Goal: Task Accomplishment & Management: Complete application form

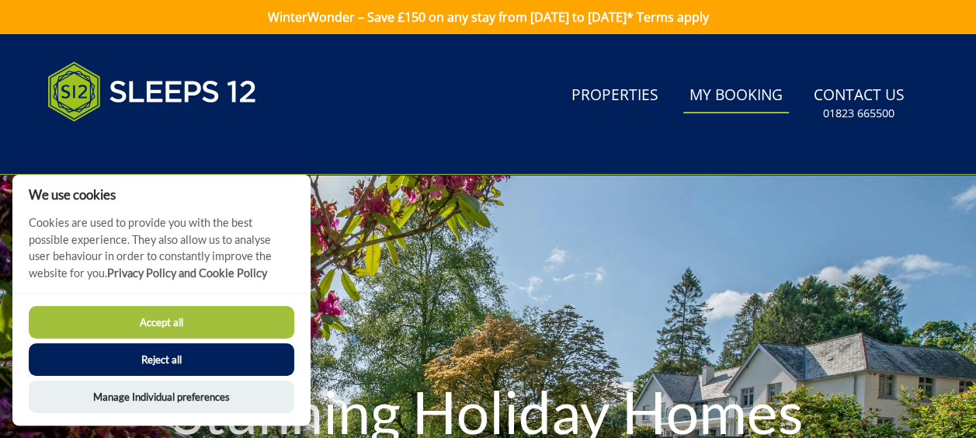
click at [711, 103] on link "My Booking" at bounding box center [736, 95] width 106 height 35
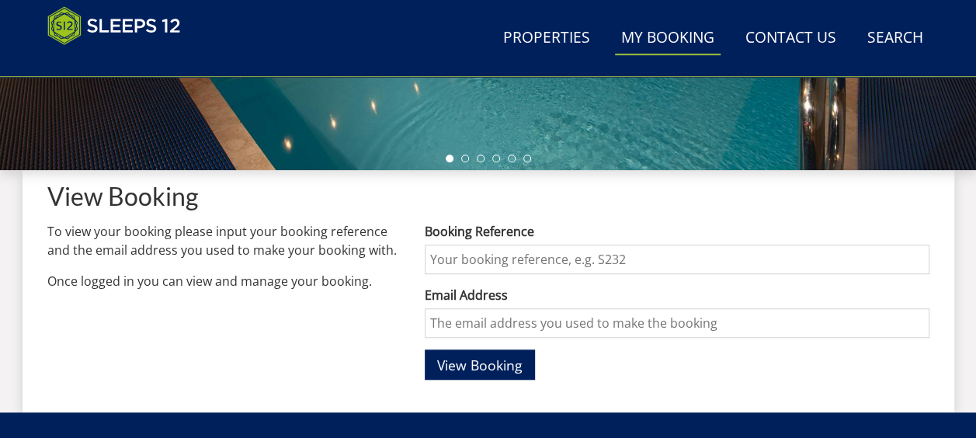
scroll to position [485, 0]
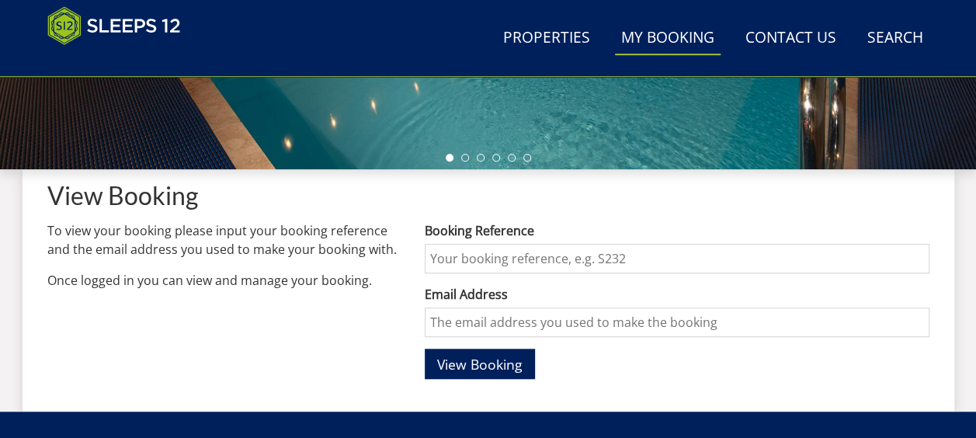
click at [623, 322] on input "Email Address" at bounding box center [677, 323] width 504 height 30
type input "[EMAIL_ADDRESS][DOMAIN_NAME]"
click at [464, 258] on input "Booking Reference" at bounding box center [677, 259] width 504 height 30
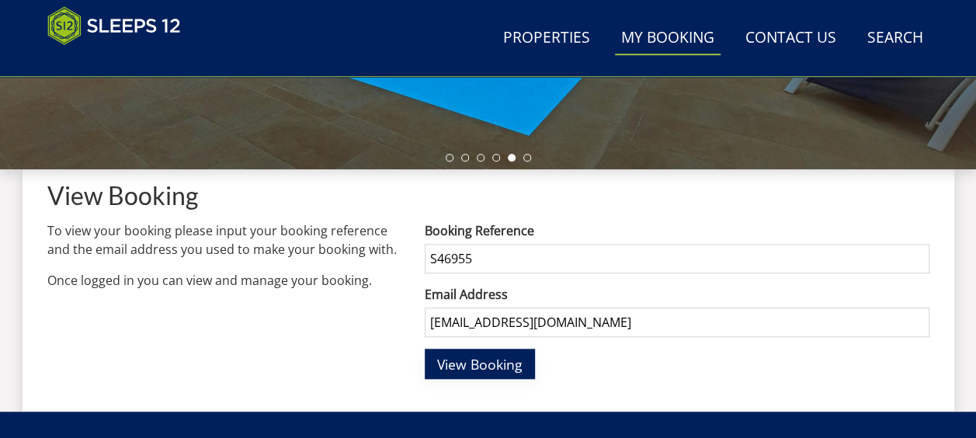
type input "S46955"
click at [457, 362] on span "View Booking" at bounding box center [479, 364] width 85 height 19
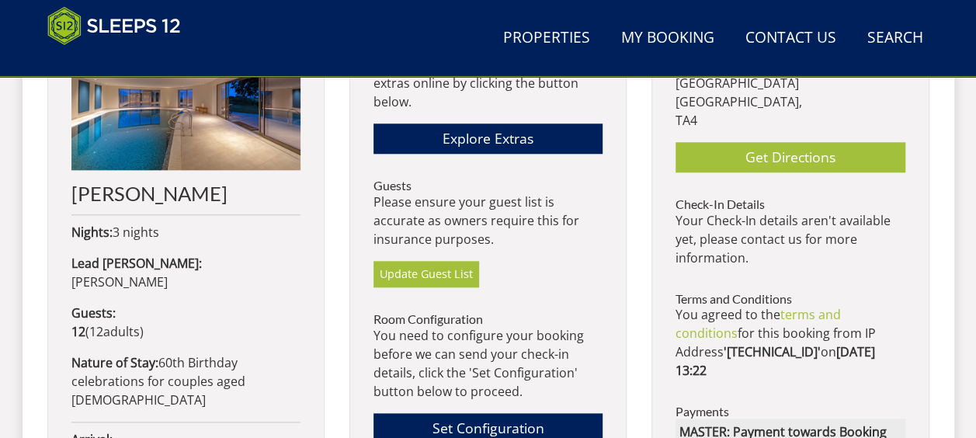
scroll to position [709, 0]
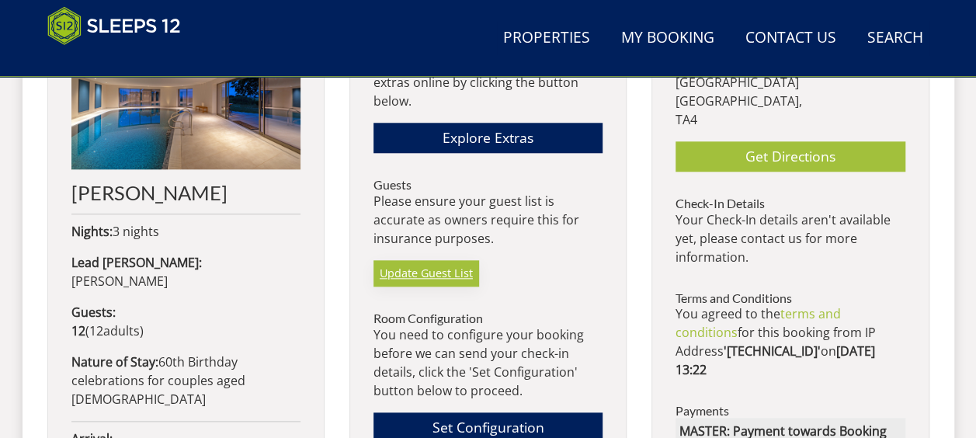
click at [428, 266] on link "Update Guest List" at bounding box center [427, 273] width 106 height 26
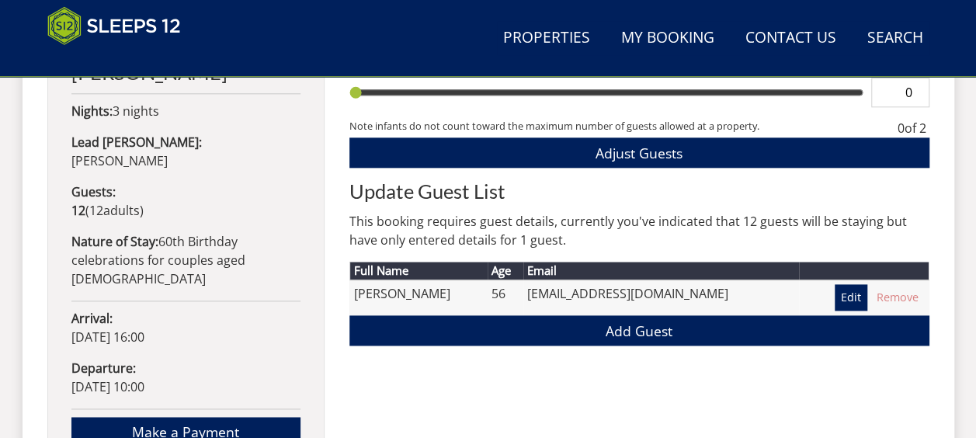
scroll to position [830, 0]
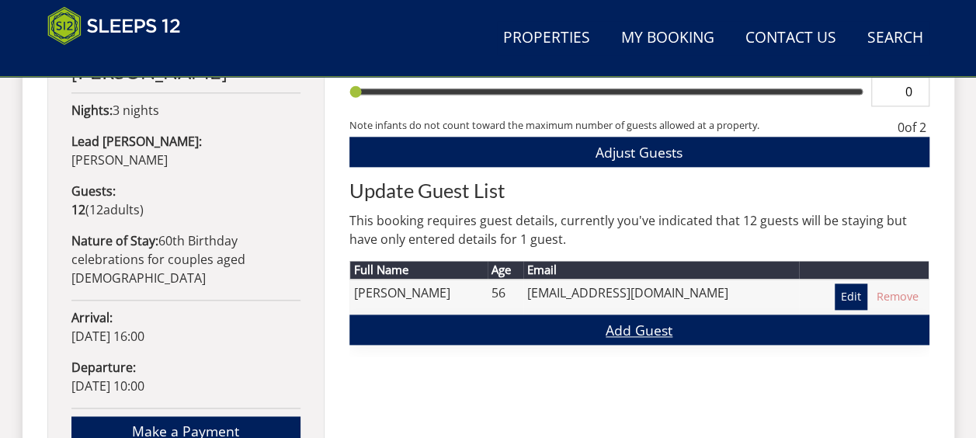
click at [639, 329] on link "Add Guest" at bounding box center [640, 330] width 580 height 30
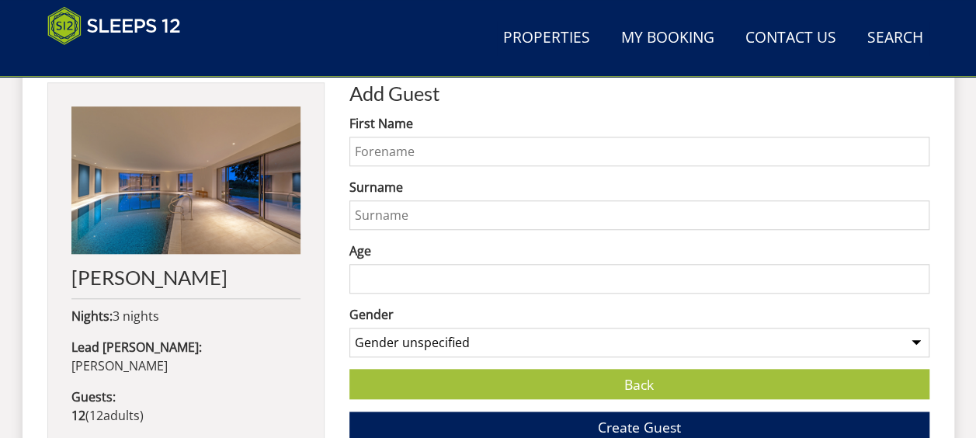
scroll to position [620, 0]
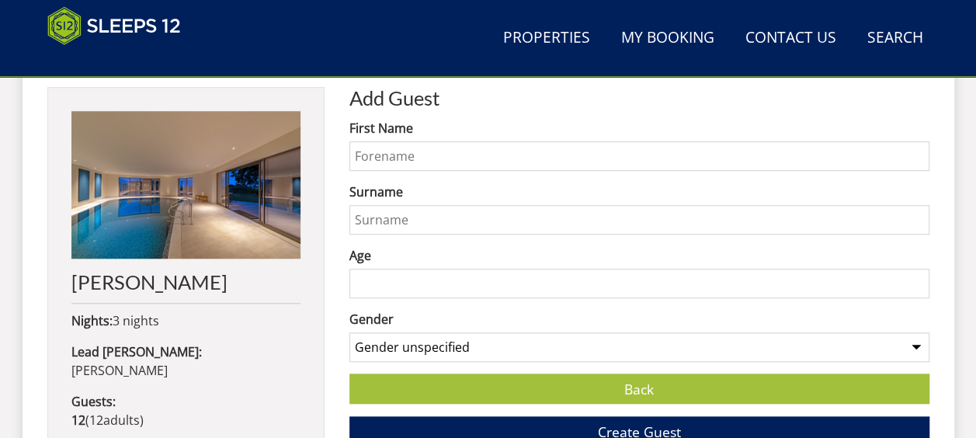
click at [363, 156] on input "First Name" at bounding box center [640, 156] width 580 height 30
type input "[PERSON_NAME]"
click at [485, 292] on input "Age" at bounding box center [640, 284] width 580 height 30
click at [482, 283] on input "Age" at bounding box center [640, 284] width 580 height 30
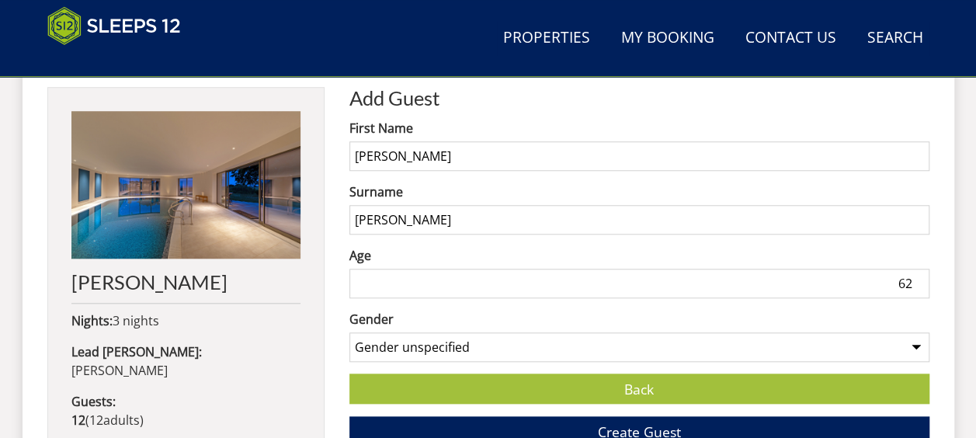
type input "62"
click at [483, 351] on select "Gender unspecified Gender [DEMOGRAPHIC_DATA] Gender [DEMOGRAPHIC_DATA]" at bounding box center [640, 347] width 580 height 30
select select "gender_[DEMOGRAPHIC_DATA]"
click at [350, 332] on select "Gender unspecified Gender [DEMOGRAPHIC_DATA] Gender [DEMOGRAPHIC_DATA]" at bounding box center [640, 347] width 580 height 30
click at [608, 426] on span "Create Guest" at bounding box center [639, 432] width 83 height 19
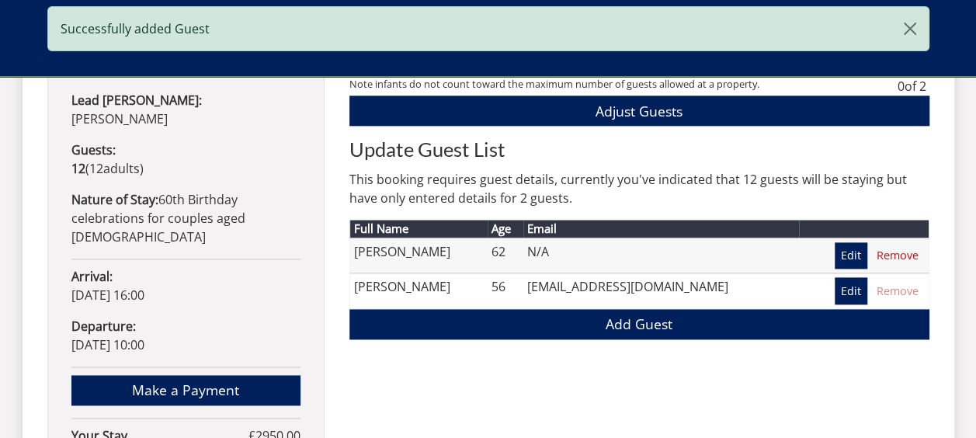
scroll to position [873, 0]
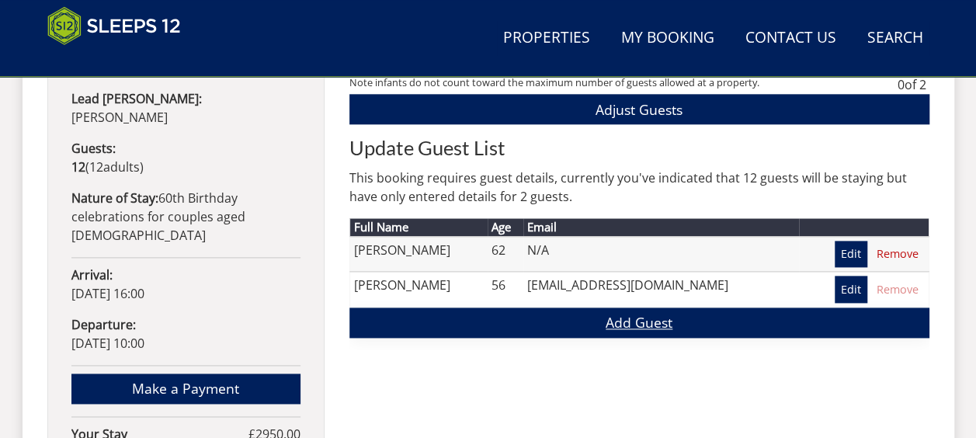
click at [640, 312] on link "Add Guest" at bounding box center [640, 323] width 580 height 30
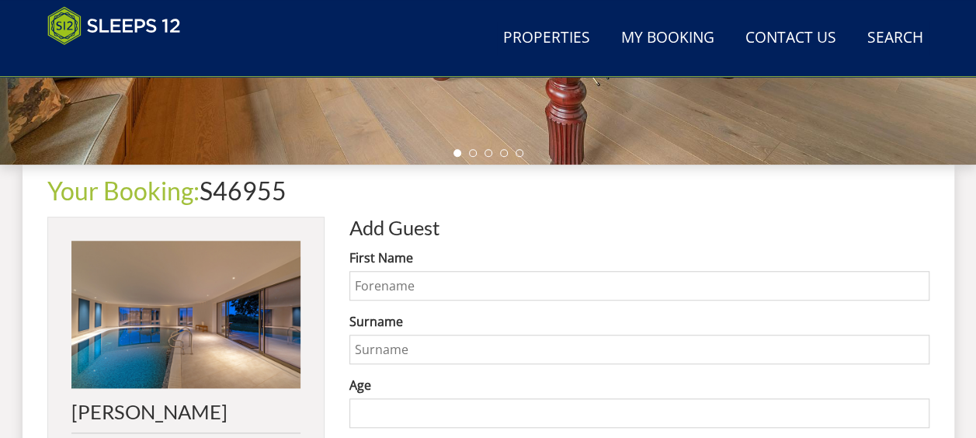
scroll to position [489, 0]
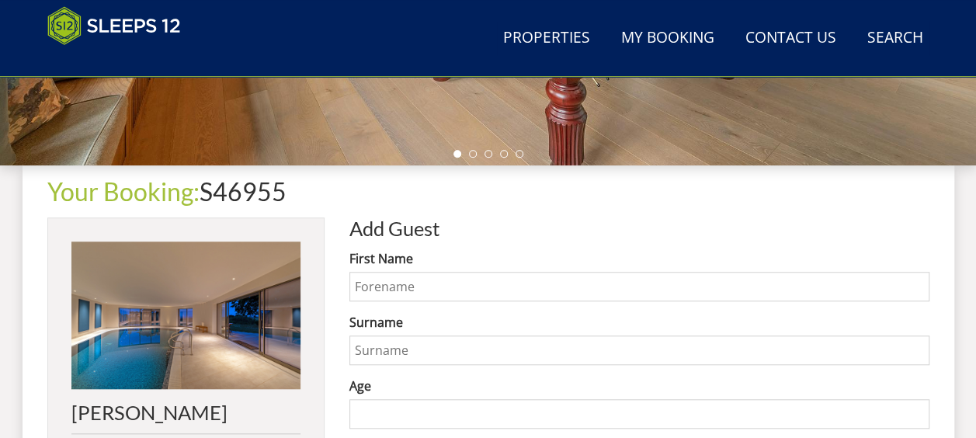
click at [480, 284] on input "First Name" at bounding box center [640, 287] width 580 height 30
type input "[PERSON_NAME]"
type input "Chard"
click at [379, 411] on input "Age" at bounding box center [640, 414] width 580 height 30
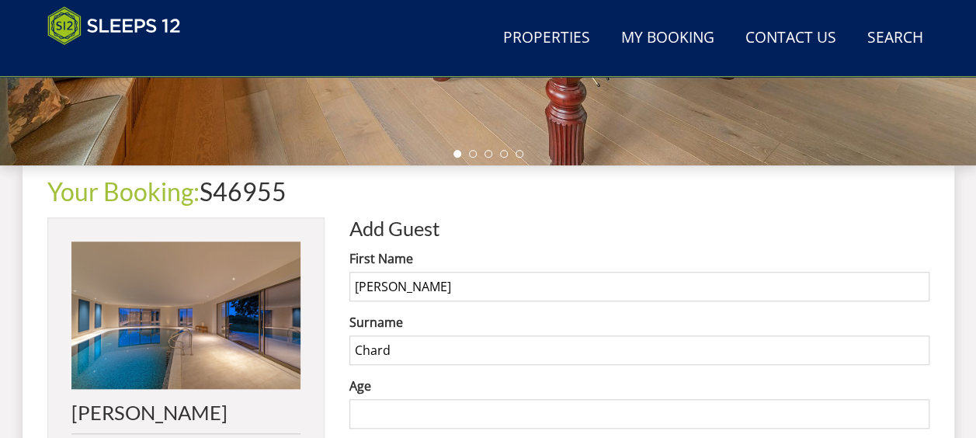
click at [379, 411] on input "Age" at bounding box center [640, 414] width 580 height 30
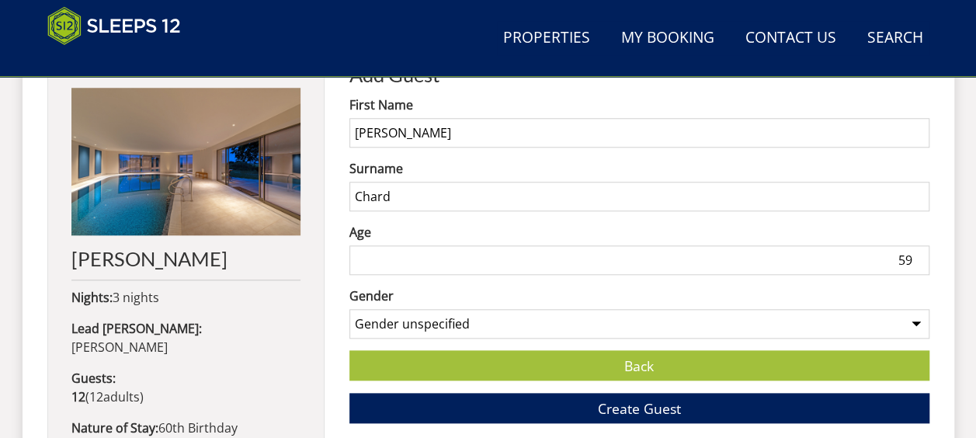
scroll to position [644, 0]
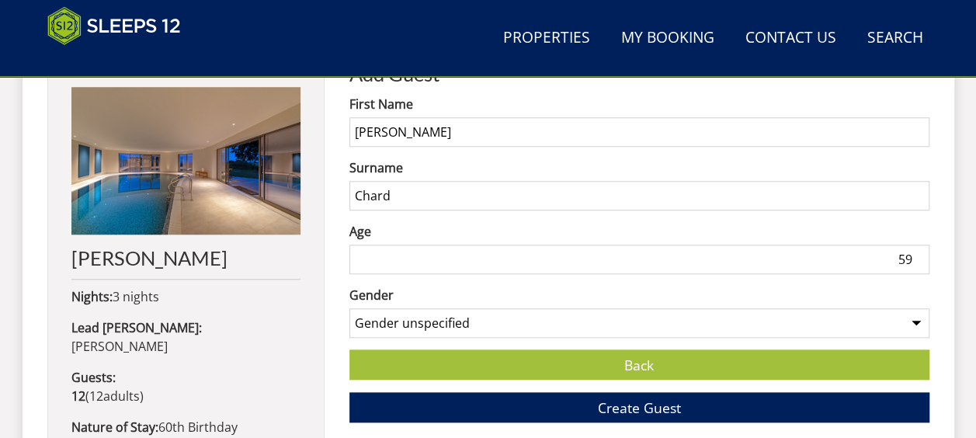
type input "59"
click at [406, 321] on select "Gender unspecified Gender [DEMOGRAPHIC_DATA] Gender [DEMOGRAPHIC_DATA]" at bounding box center [640, 323] width 580 height 30
select select "gender_[DEMOGRAPHIC_DATA]"
click at [350, 308] on select "Gender unspecified Gender [DEMOGRAPHIC_DATA] Gender [DEMOGRAPHIC_DATA]" at bounding box center [640, 323] width 580 height 30
click at [652, 402] on span "Create Guest" at bounding box center [639, 407] width 83 height 19
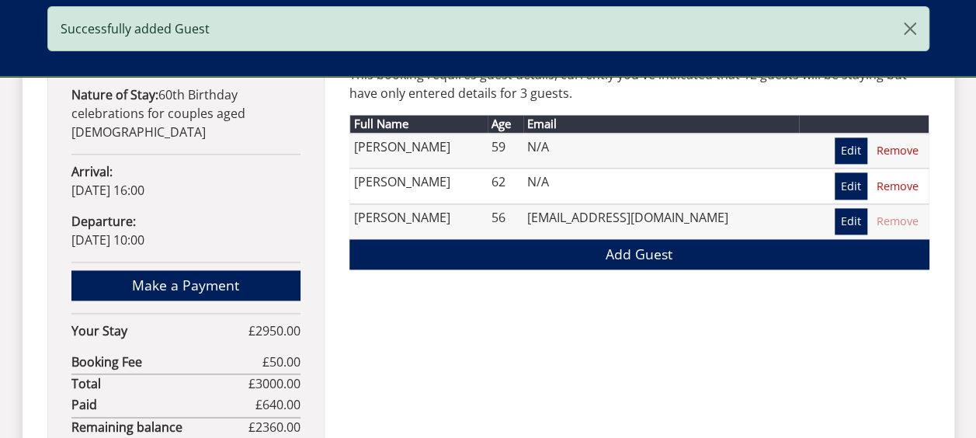
scroll to position [965, 0]
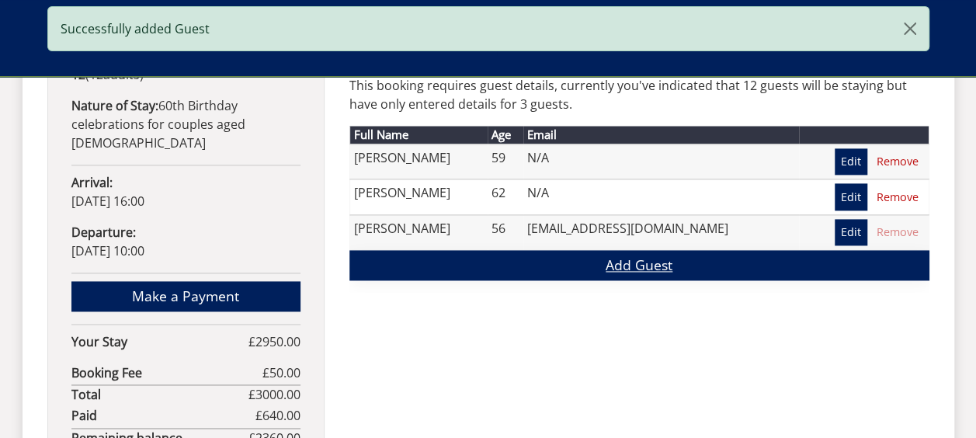
click at [642, 259] on link "Add Guest" at bounding box center [640, 265] width 580 height 30
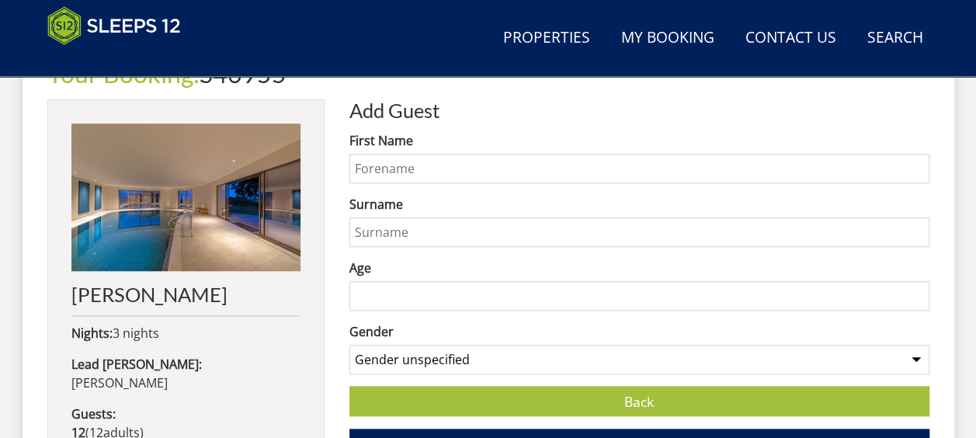
scroll to position [603, 0]
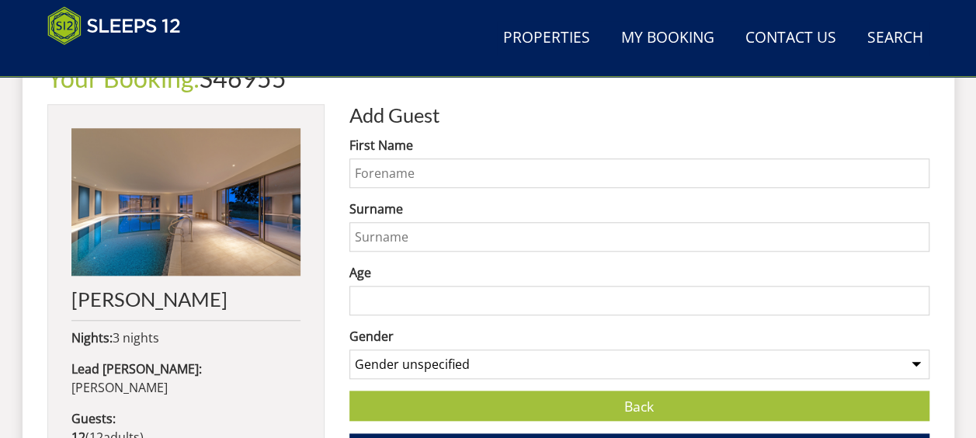
click at [376, 168] on input "First Name" at bounding box center [640, 173] width 580 height 30
type input "[PERSON_NAME]"
type input "Chard"
click at [369, 297] on input "Age" at bounding box center [640, 301] width 580 height 30
type input "62"
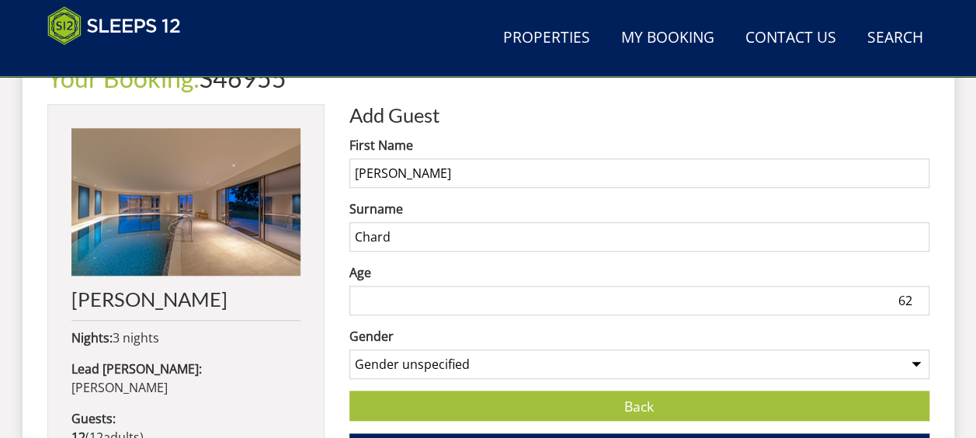
click at [595, 370] on select "Gender unspecified Gender [DEMOGRAPHIC_DATA] Gender [DEMOGRAPHIC_DATA]" at bounding box center [640, 365] width 580 height 30
select select "gender_[DEMOGRAPHIC_DATA]"
click at [350, 350] on select "Gender unspecified Gender [DEMOGRAPHIC_DATA] Gender [DEMOGRAPHIC_DATA]" at bounding box center [640, 365] width 580 height 30
click at [545, 413] on link "Back" at bounding box center [640, 406] width 580 height 30
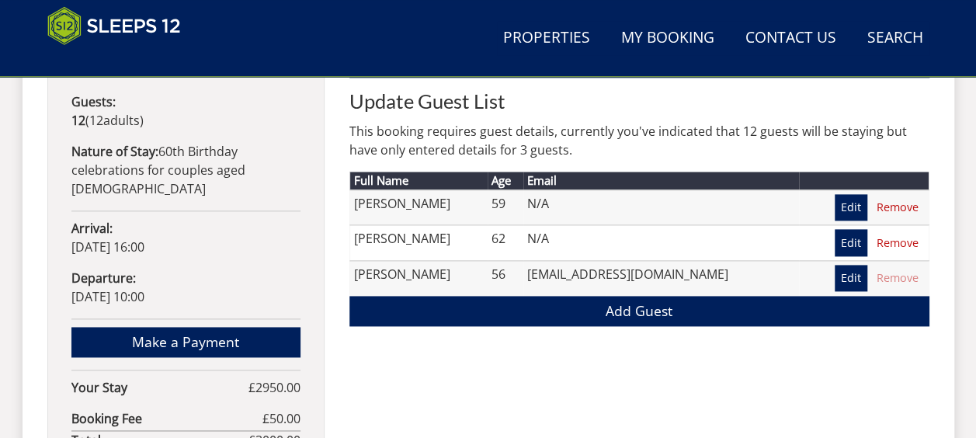
scroll to position [924, 0]
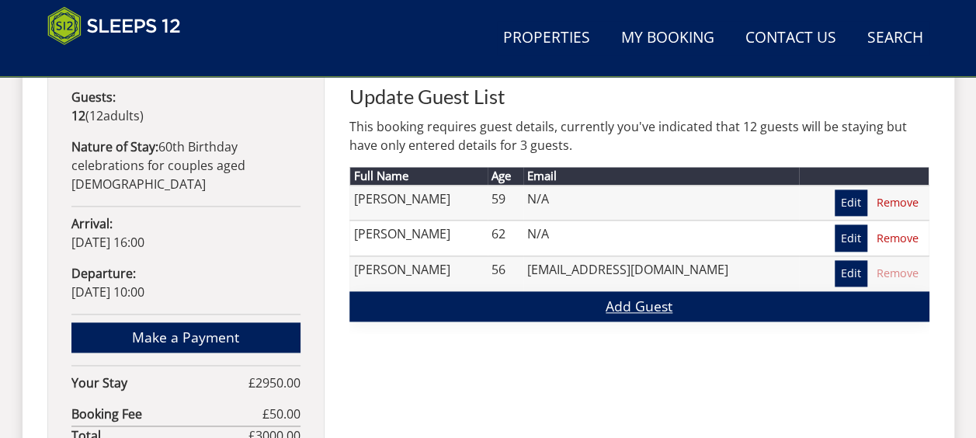
click at [651, 304] on link "Add Guest" at bounding box center [640, 306] width 580 height 30
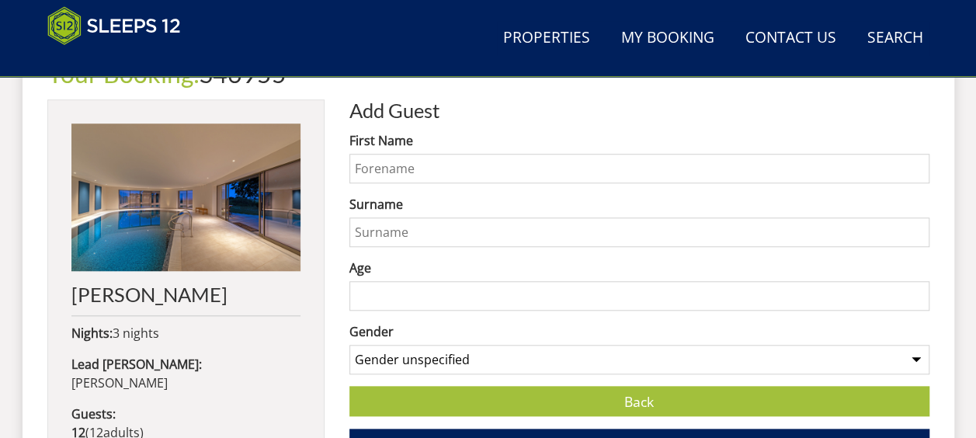
scroll to position [607, 0]
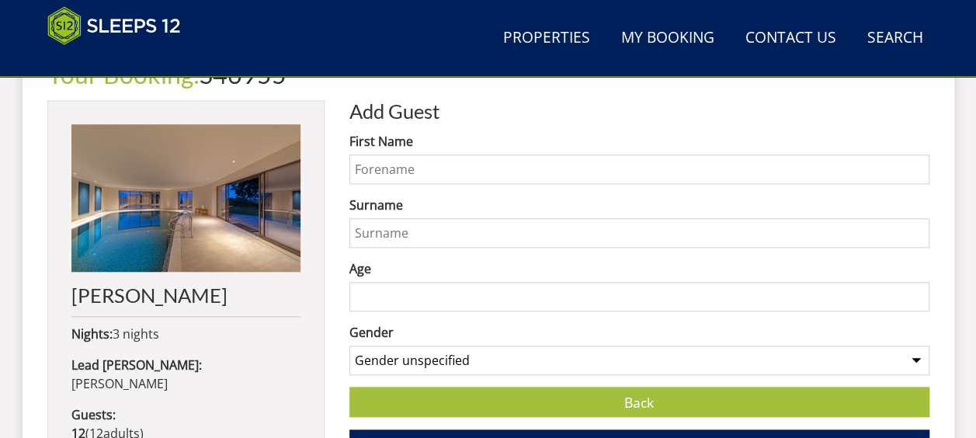
click at [471, 162] on input "First Name" at bounding box center [640, 170] width 580 height 30
type input "[PERSON_NAME]"
click at [377, 233] on input "Surname" at bounding box center [640, 233] width 580 height 30
type input "Chard"
click at [374, 300] on input "Age" at bounding box center [640, 297] width 580 height 30
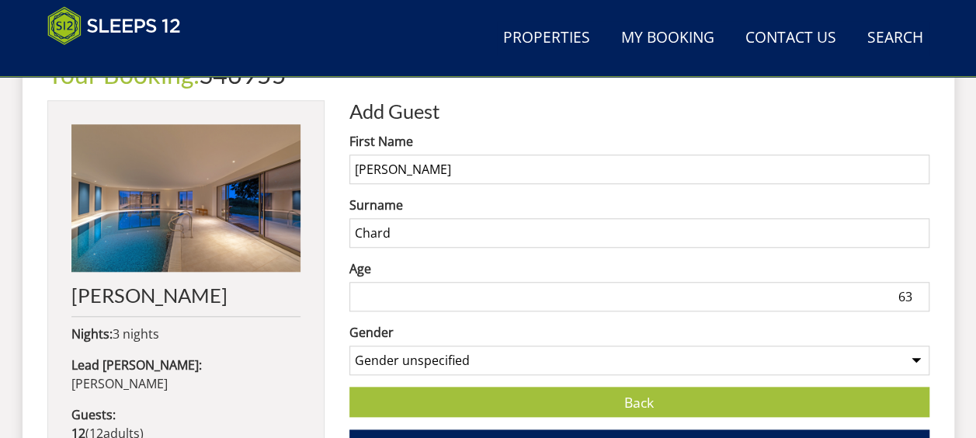
type input "63"
click at [450, 362] on select "Gender unspecified Gender [DEMOGRAPHIC_DATA] Gender [DEMOGRAPHIC_DATA]" at bounding box center [640, 361] width 580 height 30
select select "gender_[DEMOGRAPHIC_DATA]"
click at [350, 346] on select "Gender unspecified Gender [DEMOGRAPHIC_DATA] Gender [DEMOGRAPHIC_DATA]" at bounding box center [640, 361] width 580 height 30
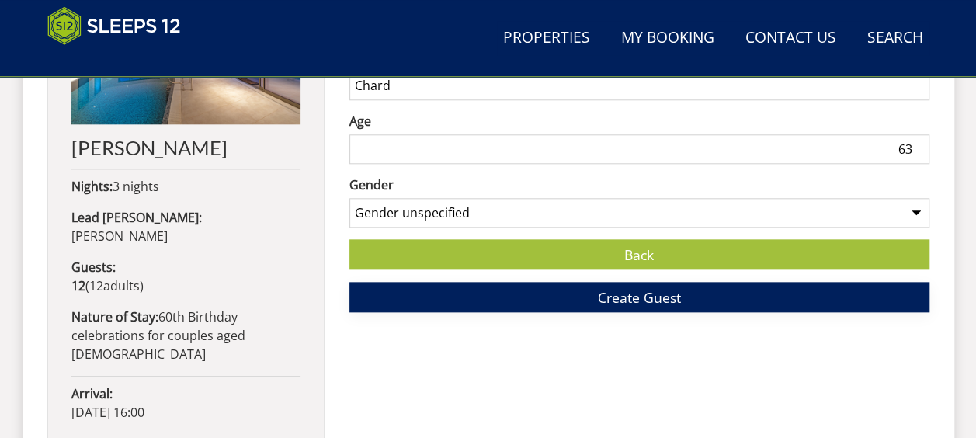
click at [623, 292] on span "Create Guest" at bounding box center [639, 297] width 83 height 19
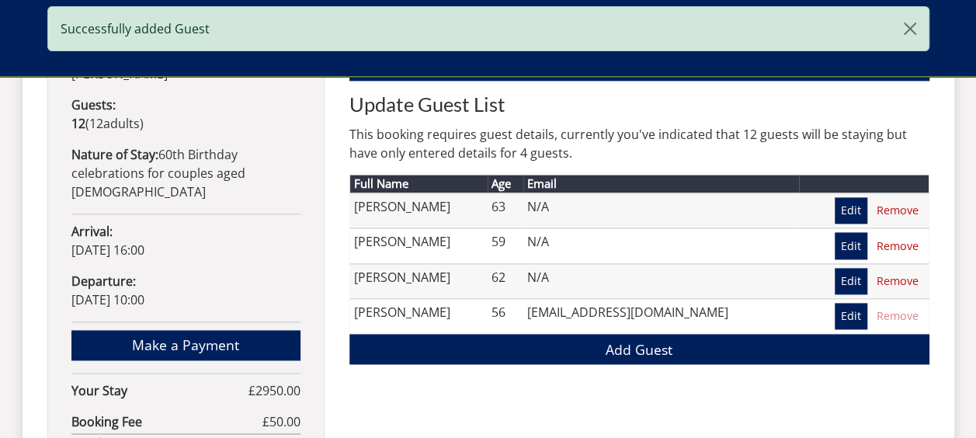
scroll to position [916, 0]
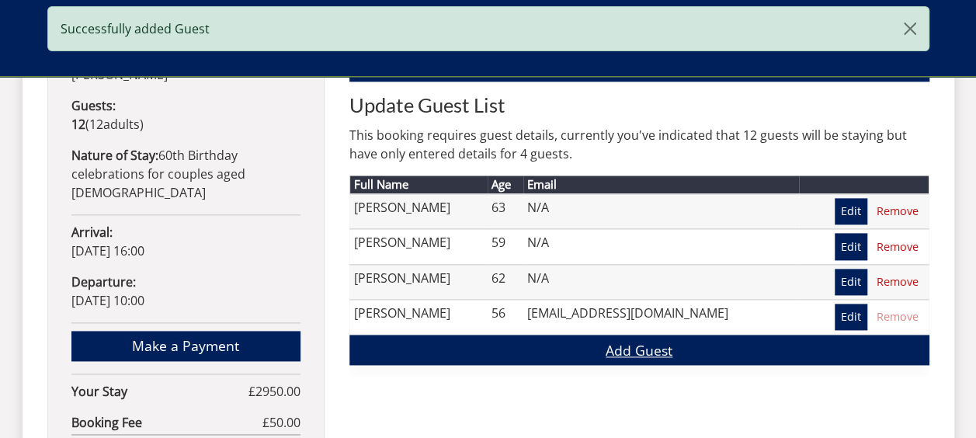
click at [619, 346] on link "Add Guest" at bounding box center [640, 350] width 580 height 30
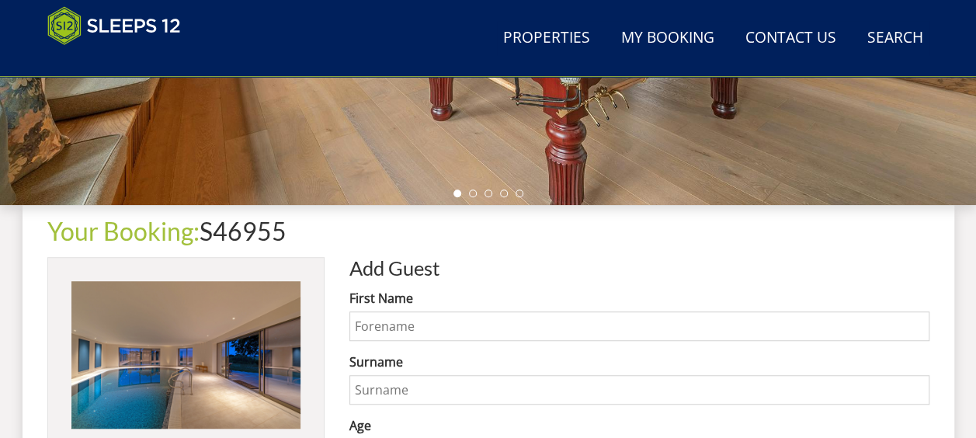
scroll to position [450, 0]
click at [461, 332] on input "First Name" at bounding box center [640, 326] width 580 height 30
type input "[PERSON_NAME]"
click at [435, 391] on input "Surname" at bounding box center [640, 389] width 580 height 30
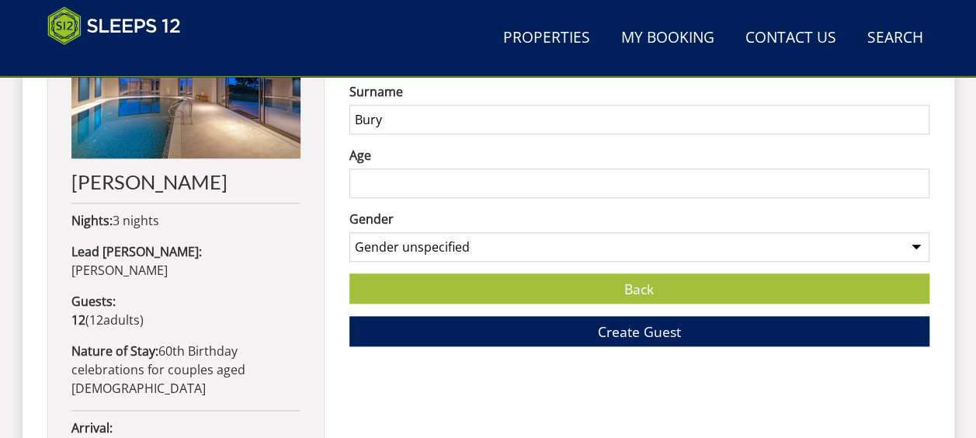
scroll to position [721, 0]
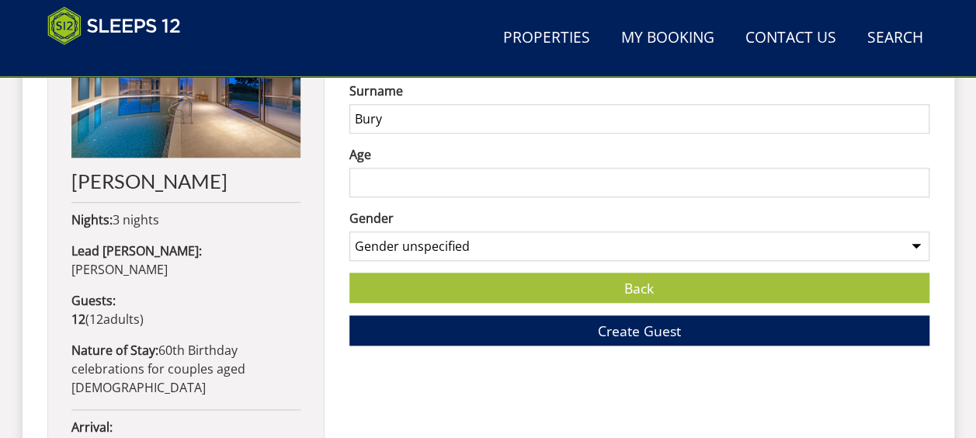
type input "Bury"
click at [532, 183] on input "Age" at bounding box center [640, 183] width 580 height 30
type input "61"
click at [513, 245] on select "Gender unspecified Gender [DEMOGRAPHIC_DATA] Gender [DEMOGRAPHIC_DATA]" at bounding box center [640, 246] width 580 height 30
select select "gender_[DEMOGRAPHIC_DATA]"
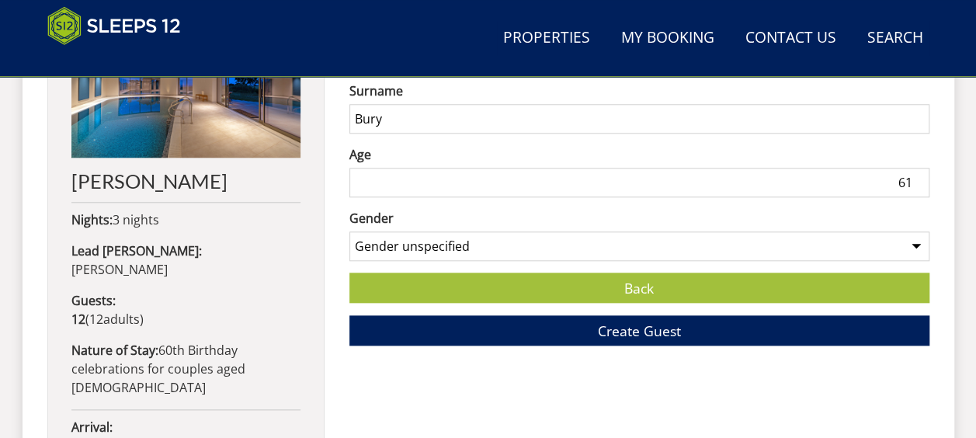
click at [350, 231] on select "Gender unspecified Gender [DEMOGRAPHIC_DATA] Gender [DEMOGRAPHIC_DATA]" at bounding box center [640, 246] width 580 height 30
click at [638, 325] on span "Create Guest" at bounding box center [639, 331] width 83 height 19
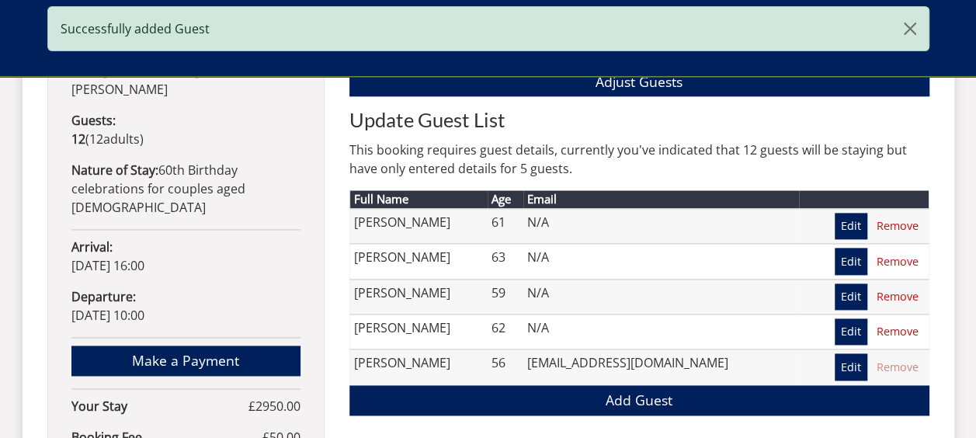
scroll to position [914, 0]
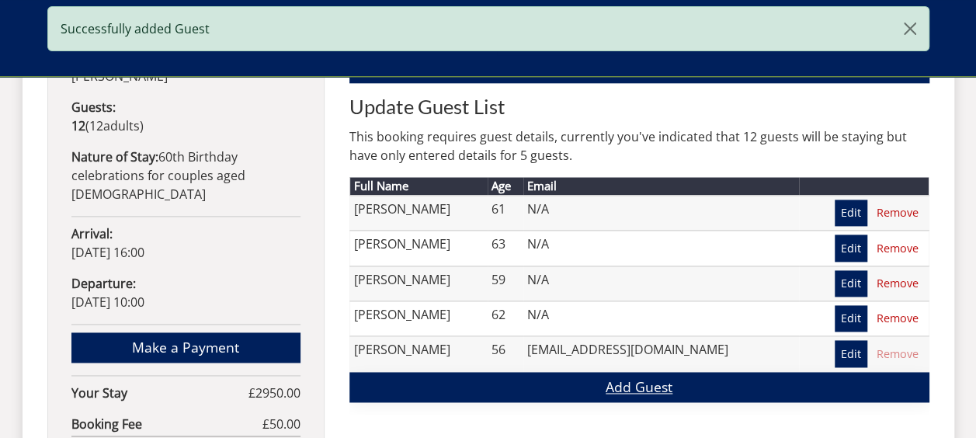
click at [623, 384] on link "Add Guest" at bounding box center [640, 387] width 580 height 30
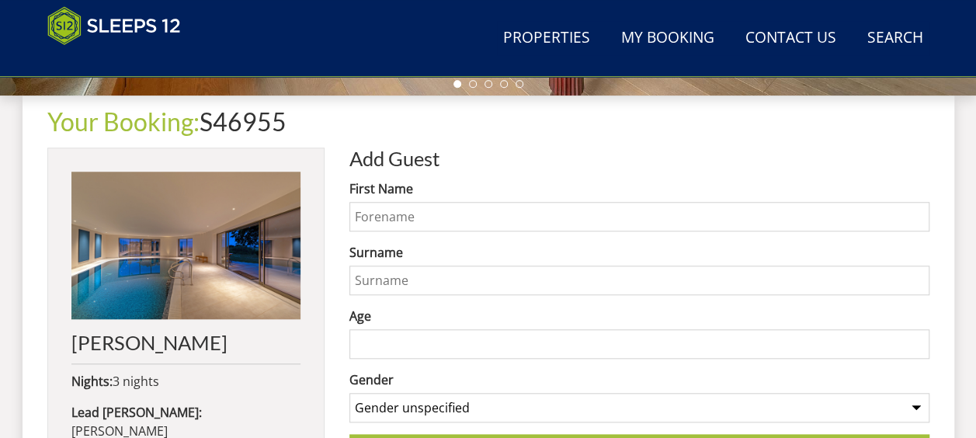
scroll to position [560, 0]
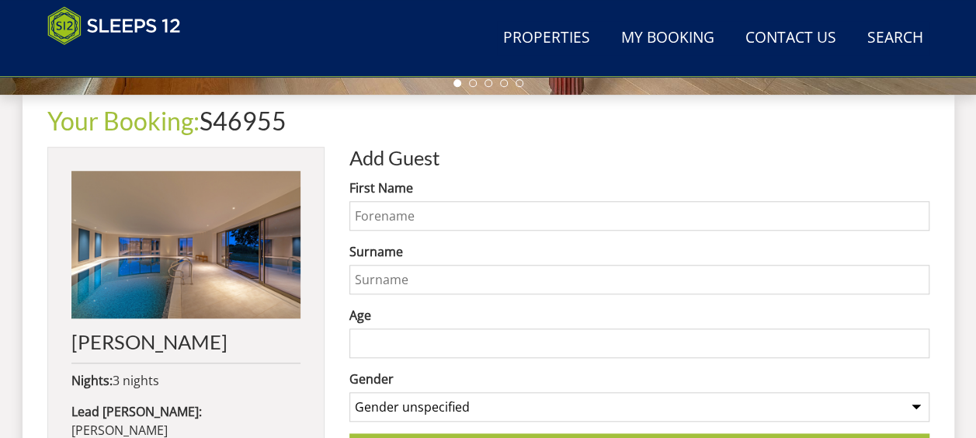
click at [436, 210] on input "First Name" at bounding box center [640, 216] width 580 height 30
type input "[PERSON_NAME]"
type input "Bury"
click at [384, 342] on input "Age" at bounding box center [640, 344] width 580 height 30
click at [517, 346] on input "Age" at bounding box center [640, 344] width 580 height 30
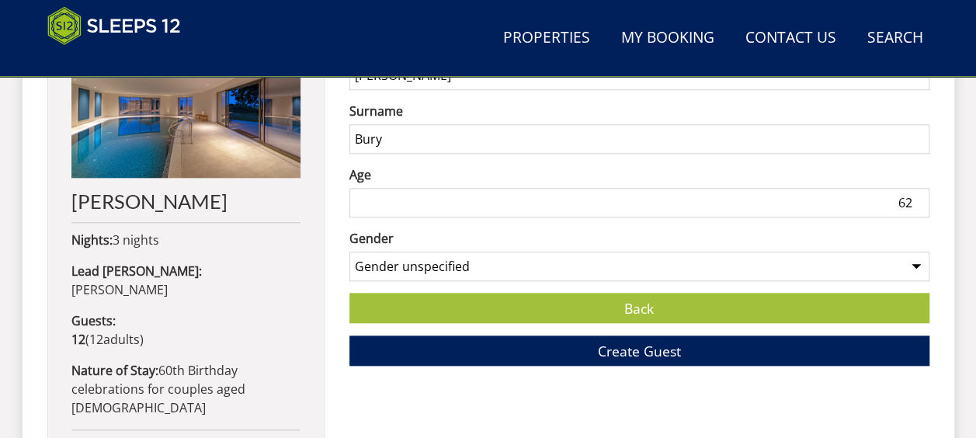
scroll to position [701, 0]
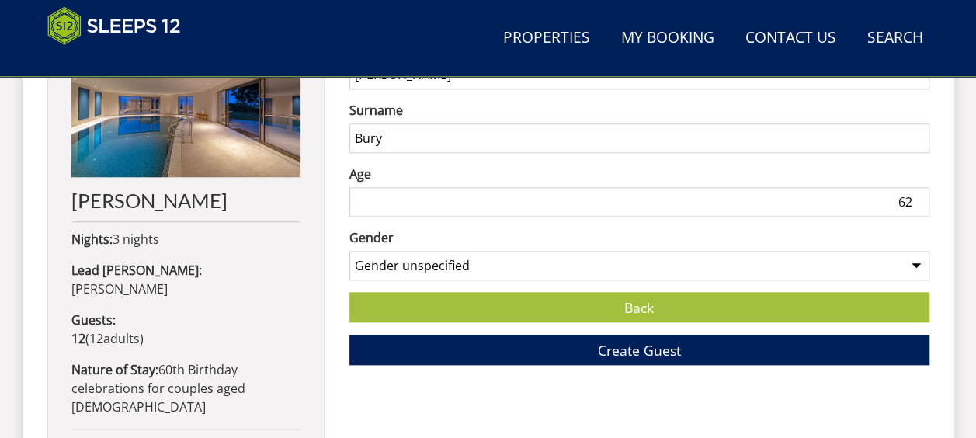
type input "62"
click at [466, 259] on select "Gender unspecified Gender [DEMOGRAPHIC_DATA] Gender [DEMOGRAPHIC_DATA]" at bounding box center [640, 266] width 580 height 30
select select "gender_[DEMOGRAPHIC_DATA]"
click at [350, 251] on select "Gender unspecified Gender [DEMOGRAPHIC_DATA] Gender [DEMOGRAPHIC_DATA]" at bounding box center [640, 266] width 580 height 30
click at [651, 350] on span "Create Guest" at bounding box center [639, 350] width 83 height 19
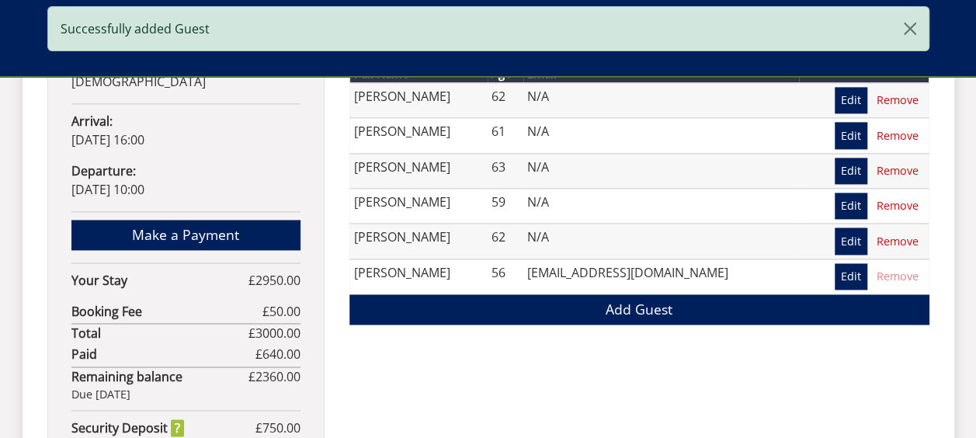
scroll to position [1029, 0]
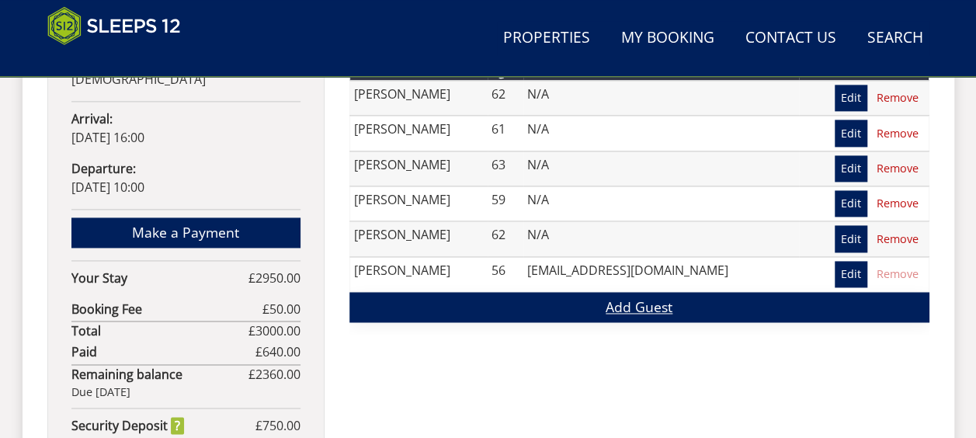
click at [635, 299] on link "Add Guest" at bounding box center [640, 307] width 580 height 30
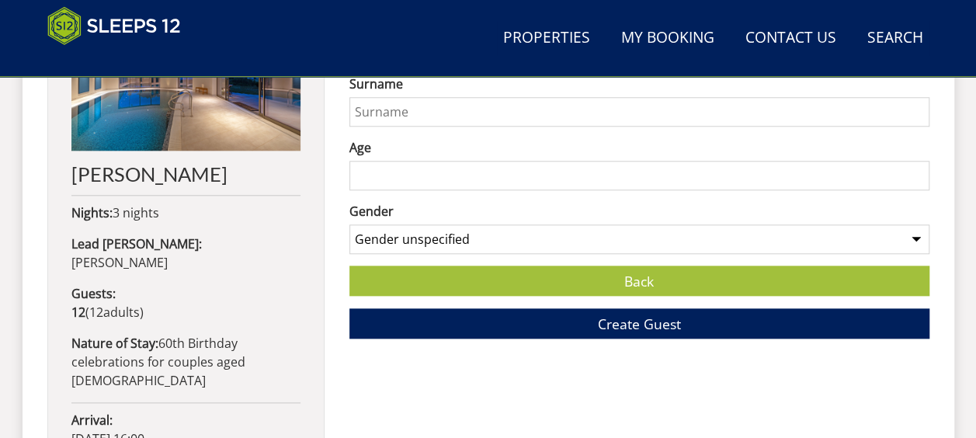
scroll to position [730, 0]
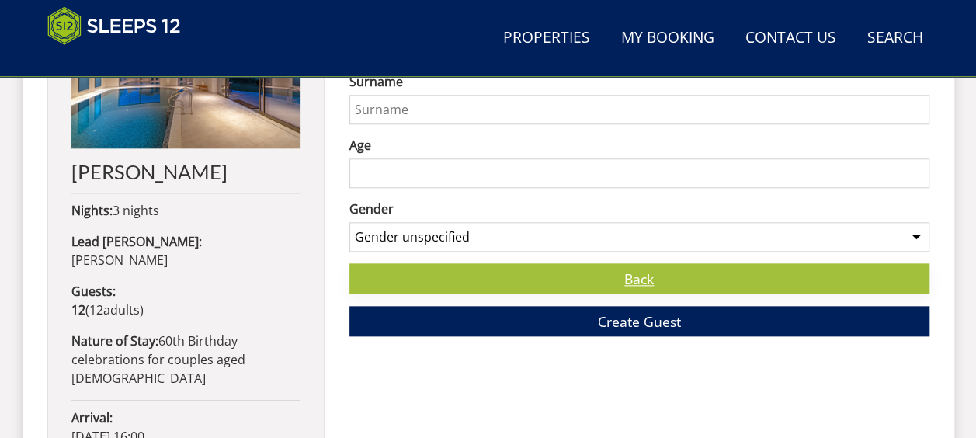
click at [637, 269] on link "Back" at bounding box center [640, 278] width 580 height 30
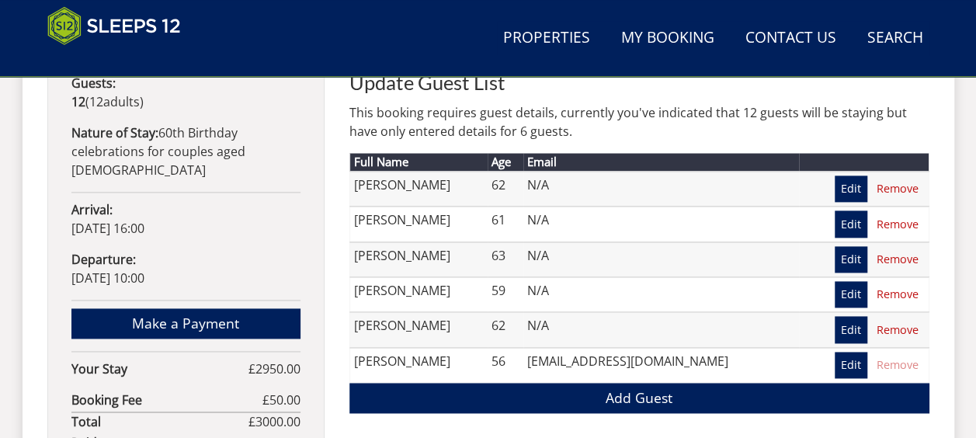
scroll to position [938, 0]
click at [523, 286] on td "59" at bounding box center [506, 293] width 36 height 35
click at [851, 287] on link "Edit" at bounding box center [851, 294] width 33 height 26
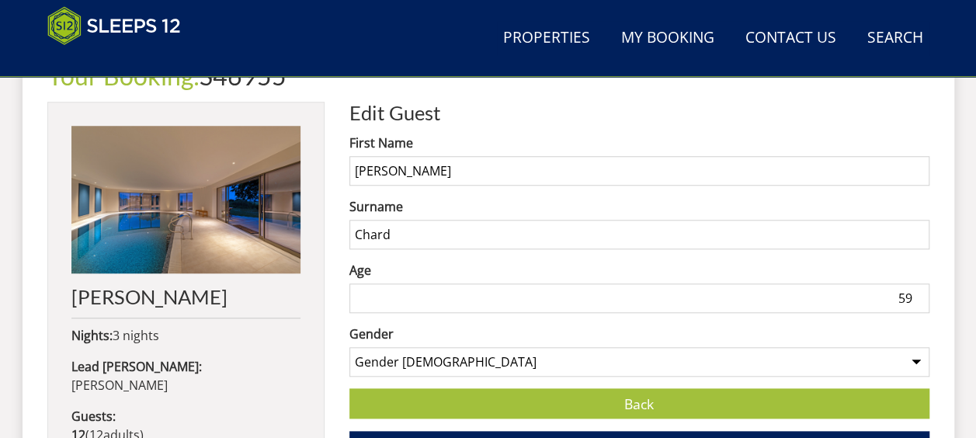
scroll to position [606, 0]
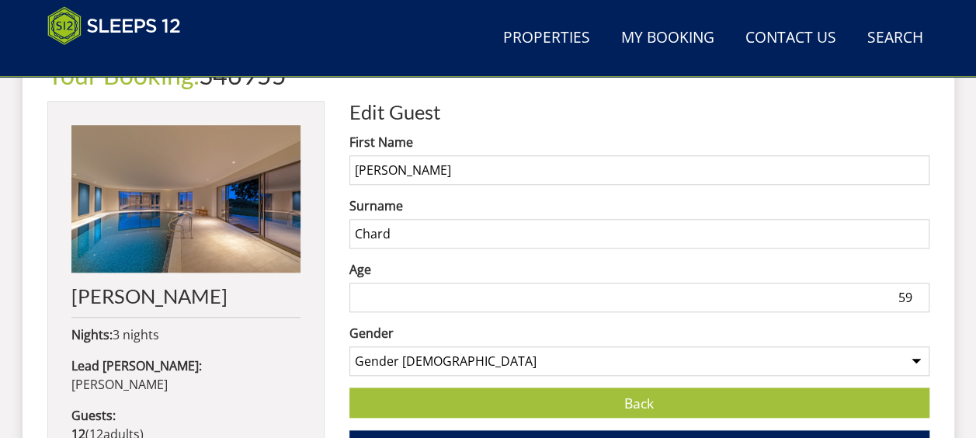
click at [910, 300] on input "59" at bounding box center [640, 298] width 580 height 30
type input "5"
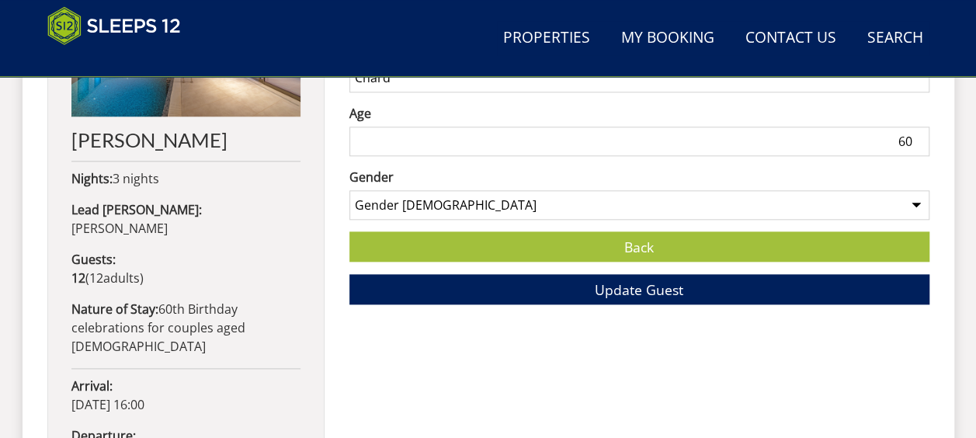
scroll to position [764, 0]
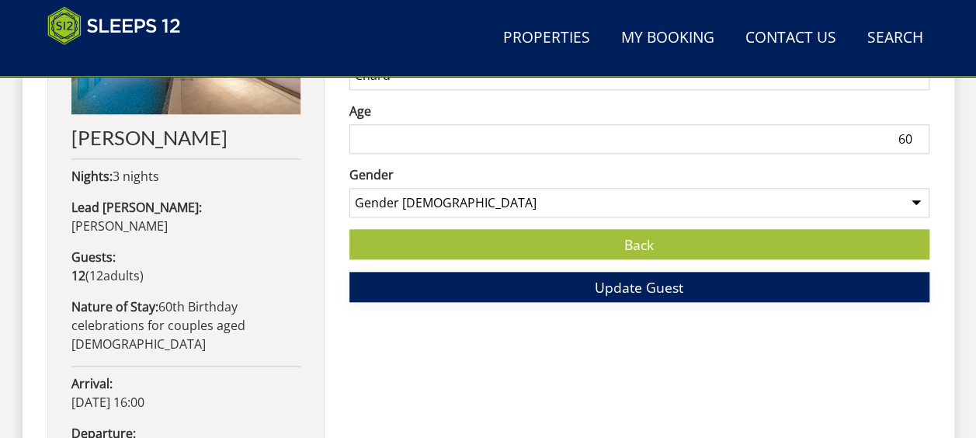
type input "60"
click at [653, 283] on span "Update Guest" at bounding box center [639, 287] width 89 height 19
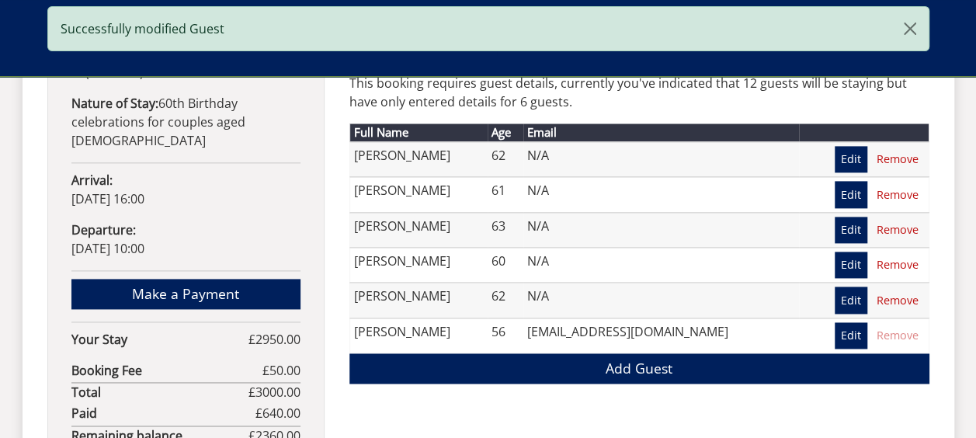
scroll to position [975, 0]
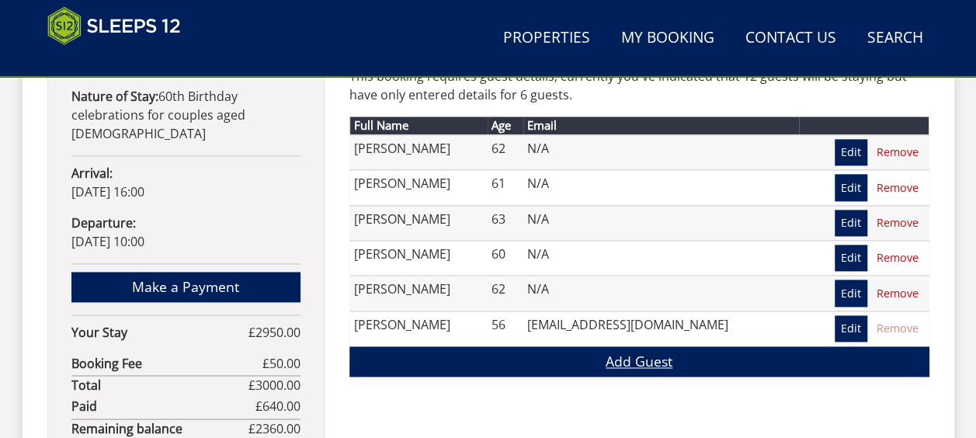
click at [625, 350] on link "Add Guest" at bounding box center [640, 361] width 580 height 30
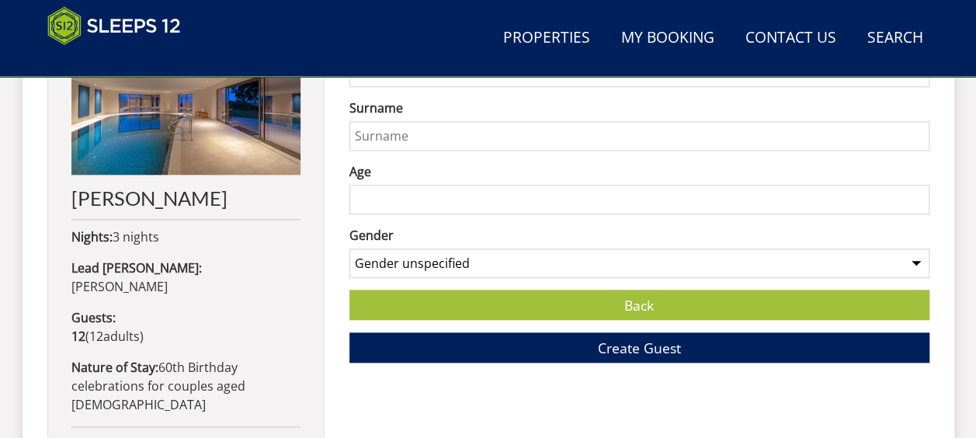
scroll to position [606, 0]
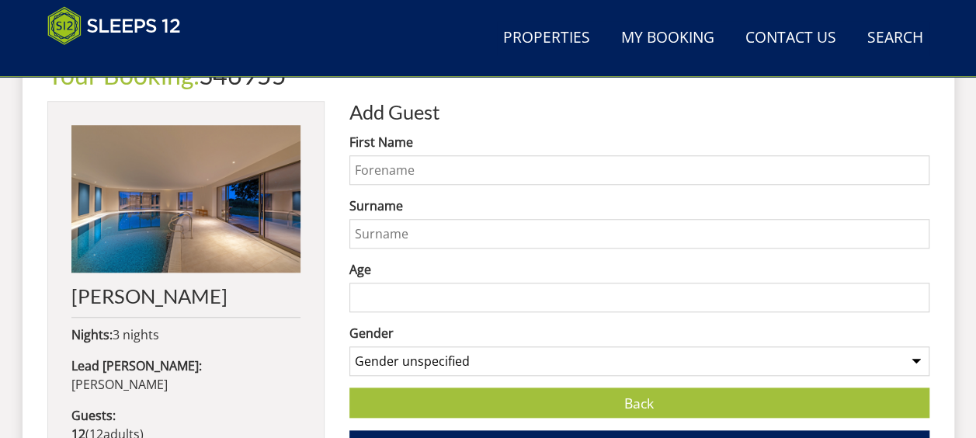
click at [467, 175] on input "First Name" at bounding box center [640, 170] width 580 height 30
type input "[PERSON_NAME]"
click at [391, 291] on input "Age" at bounding box center [640, 298] width 580 height 30
click at [823, 302] on input "Age" at bounding box center [640, 298] width 580 height 30
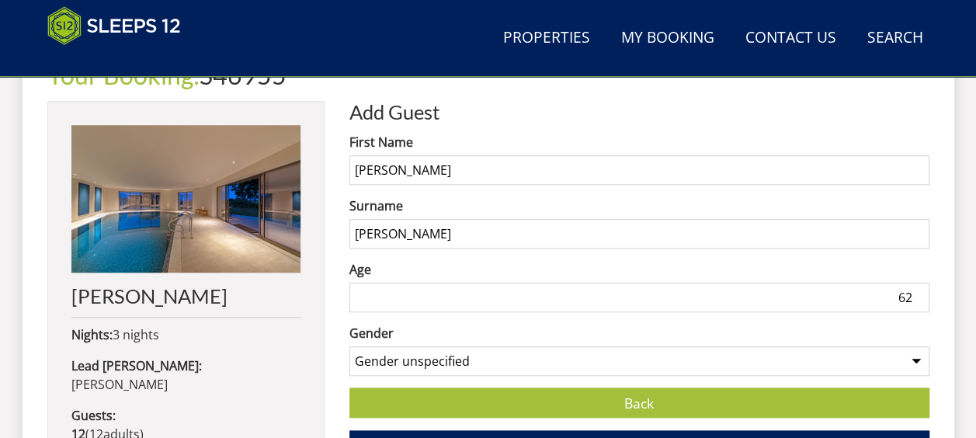
type input "62"
click at [722, 365] on select "Gender unspecified Gender [DEMOGRAPHIC_DATA] Gender [DEMOGRAPHIC_DATA]" at bounding box center [640, 361] width 580 height 30
select select "gender_[DEMOGRAPHIC_DATA]"
click at [350, 346] on select "Gender unspecified Gender [DEMOGRAPHIC_DATA] Gender [DEMOGRAPHIC_DATA]" at bounding box center [640, 361] width 580 height 30
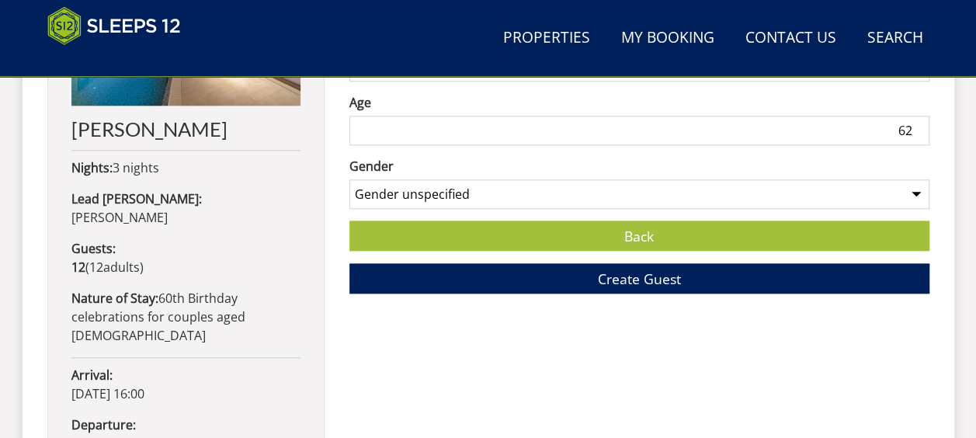
scroll to position [774, 0]
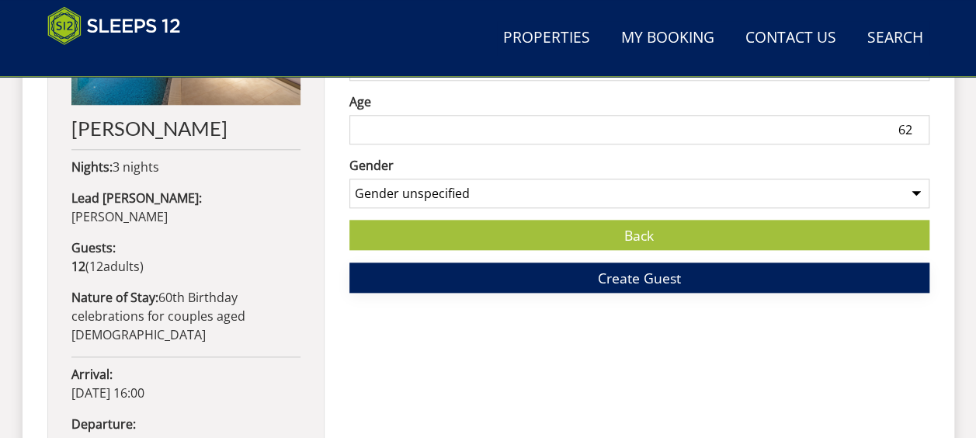
click at [610, 275] on span "Create Guest" at bounding box center [639, 278] width 83 height 19
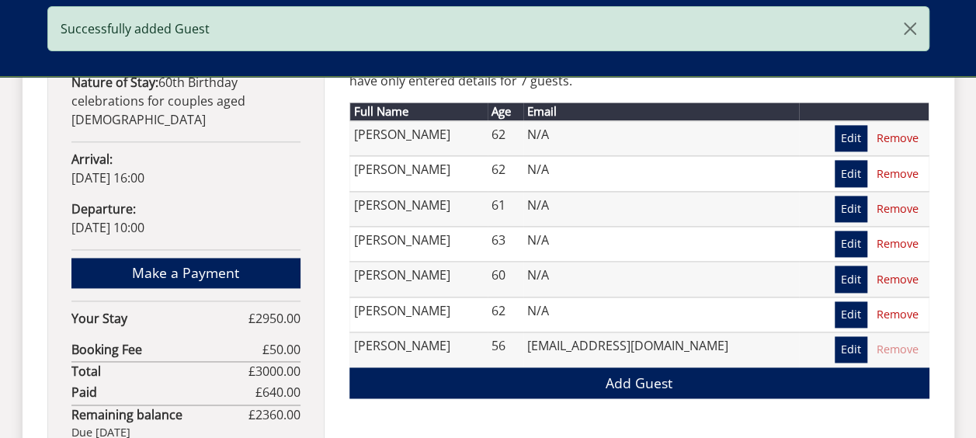
scroll to position [991, 0]
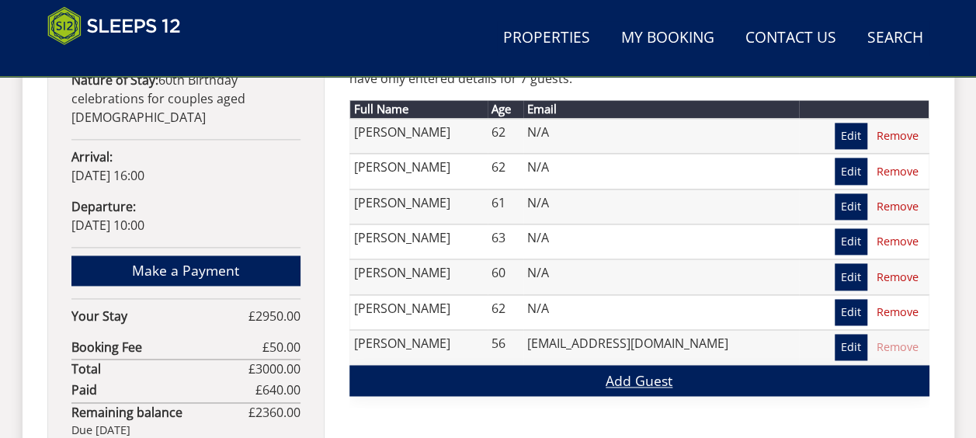
click at [612, 381] on link "Add Guest" at bounding box center [640, 380] width 580 height 30
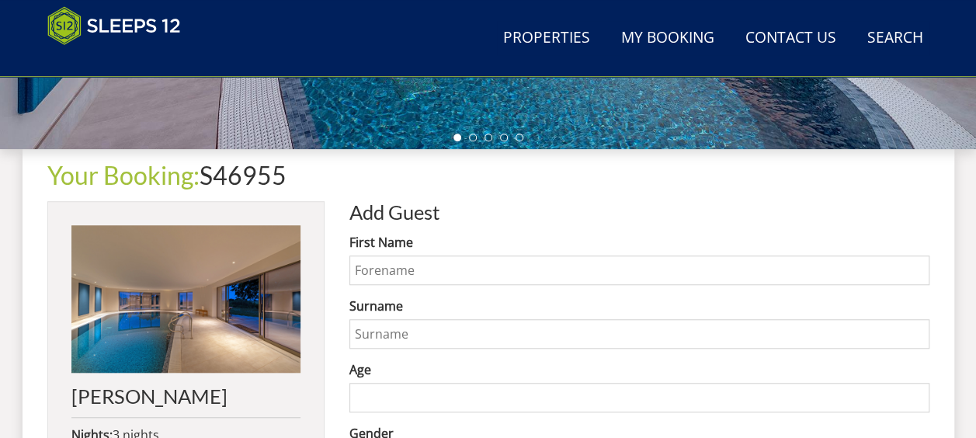
scroll to position [506, 0]
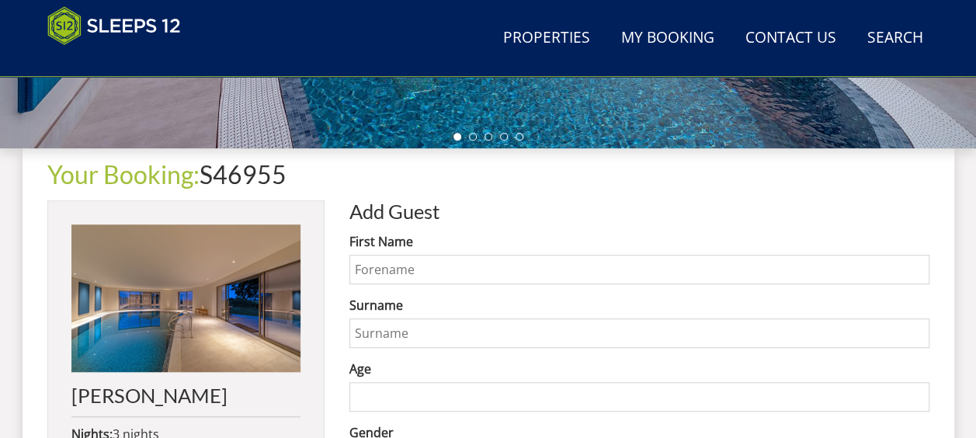
click at [496, 258] on input "First Name" at bounding box center [640, 270] width 580 height 30
type input "[PERSON_NAME]"
click at [405, 393] on input "Age" at bounding box center [640, 397] width 580 height 30
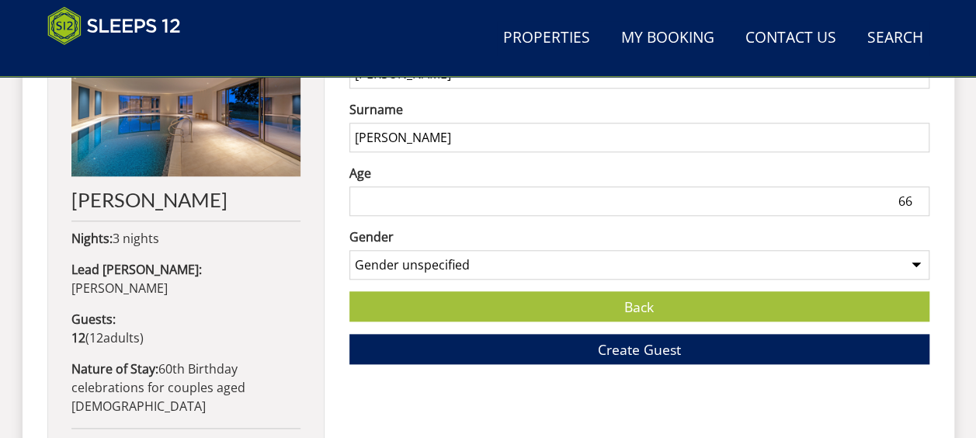
scroll to position [714, 0]
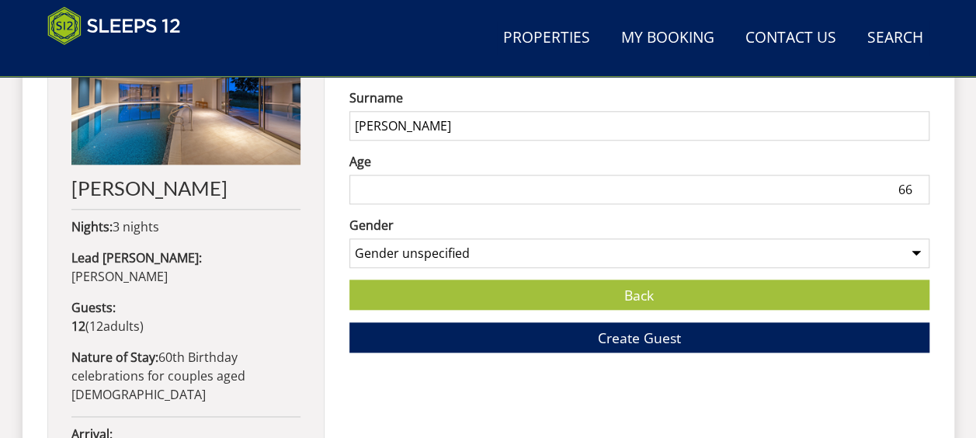
type input "66"
click at [388, 256] on select "Gender unspecified Gender [DEMOGRAPHIC_DATA] Gender [DEMOGRAPHIC_DATA]" at bounding box center [640, 253] width 580 height 30
select select "gender_[DEMOGRAPHIC_DATA]"
click at [350, 238] on select "Gender unspecified Gender [DEMOGRAPHIC_DATA] Gender [DEMOGRAPHIC_DATA]" at bounding box center [640, 253] width 580 height 30
click at [637, 336] on span "Create Guest" at bounding box center [639, 338] width 83 height 19
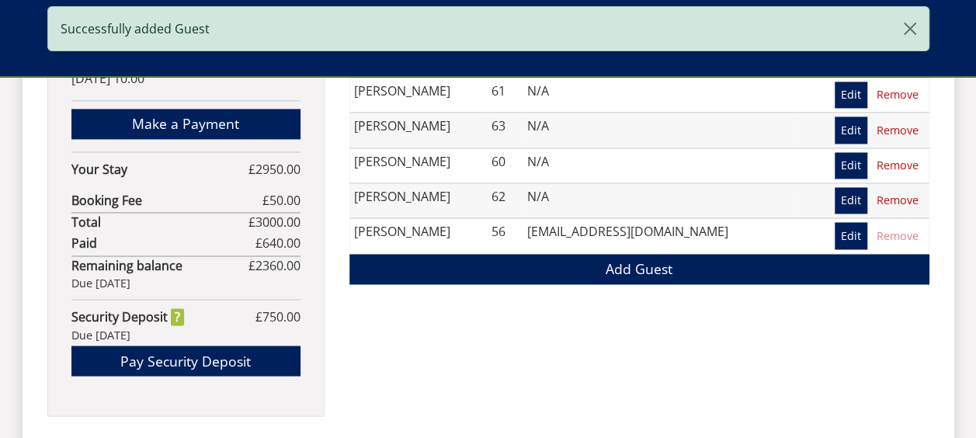
scroll to position [1140, 0]
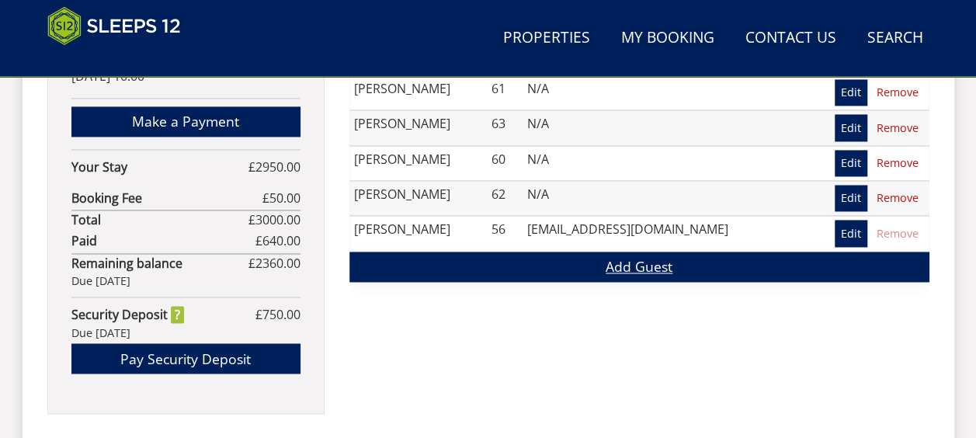
click at [634, 267] on link "Add Guest" at bounding box center [640, 267] width 580 height 30
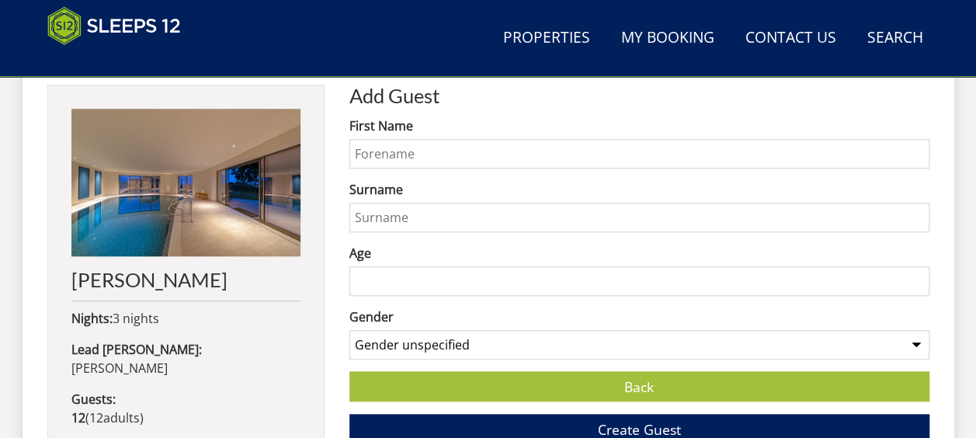
scroll to position [628, 0]
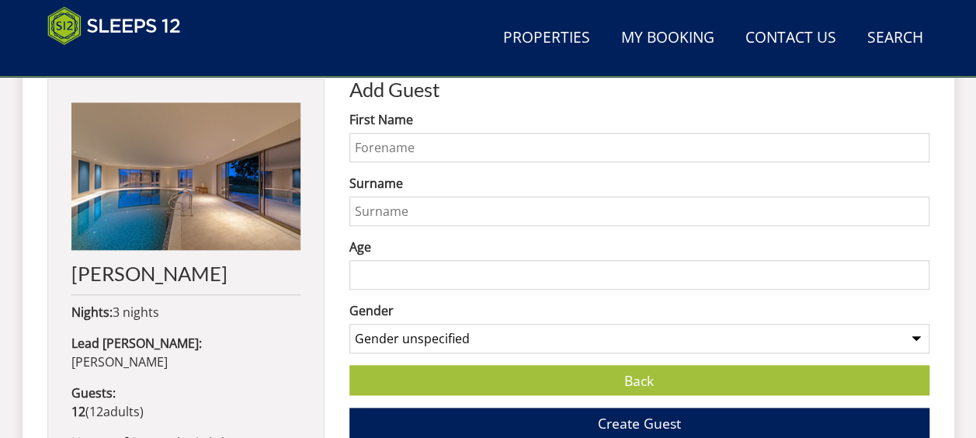
click at [416, 146] on input "First Name" at bounding box center [640, 148] width 580 height 30
type input "[PERSON_NAME]"
click at [378, 277] on input "Age" at bounding box center [640, 275] width 580 height 30
type input "62"
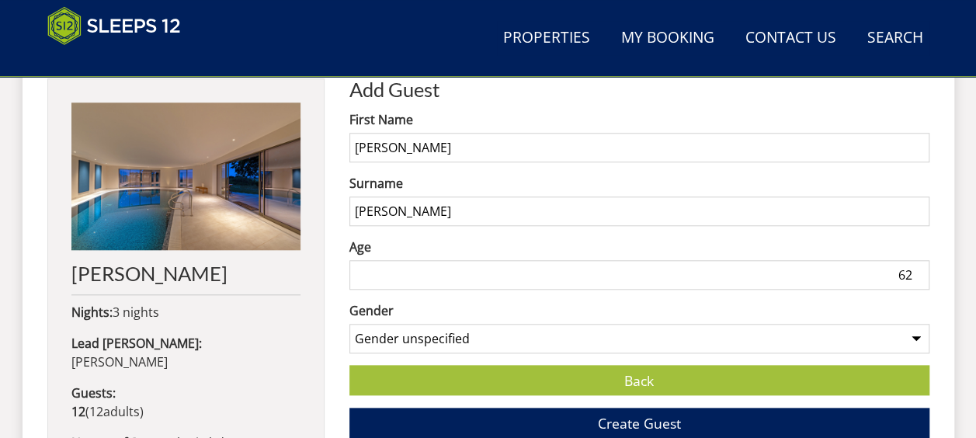
click at [384, 336] on select "Gender unspecified Gender [DEMOGRAPHIC_DATA] Gender [DEMOGRAPHIC_DATA]" at bounding box center [640, 339] width 580 height 30
select select "gender_[DEMOGRAPHIC_DATA]"
click at [350, 324] on select "Gender unspecified Gender [DEMOGRAPHIC_DATA] Gender [DEMOGRAPHIC_DATA]" at bounding box center [640, 339] width 580 height 30
click at [659, 414] on span "Create Guest" at bounding box center [639, 423] width 83 height 19
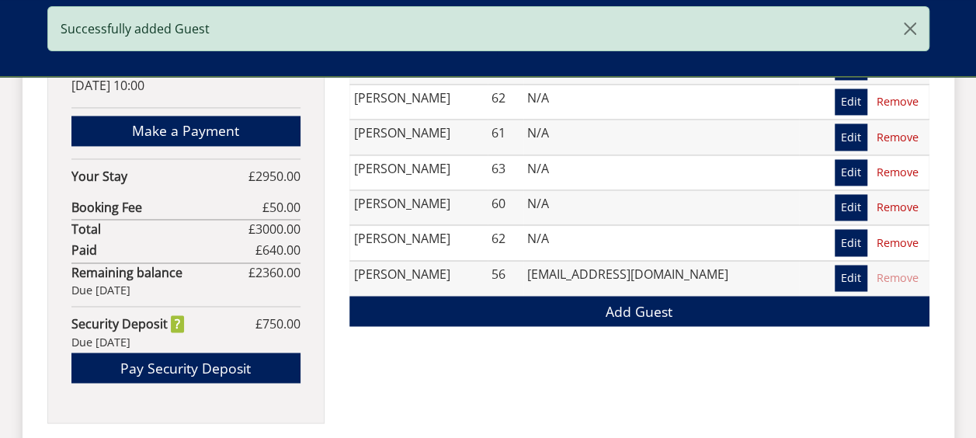
scroll to position [1141, 0]
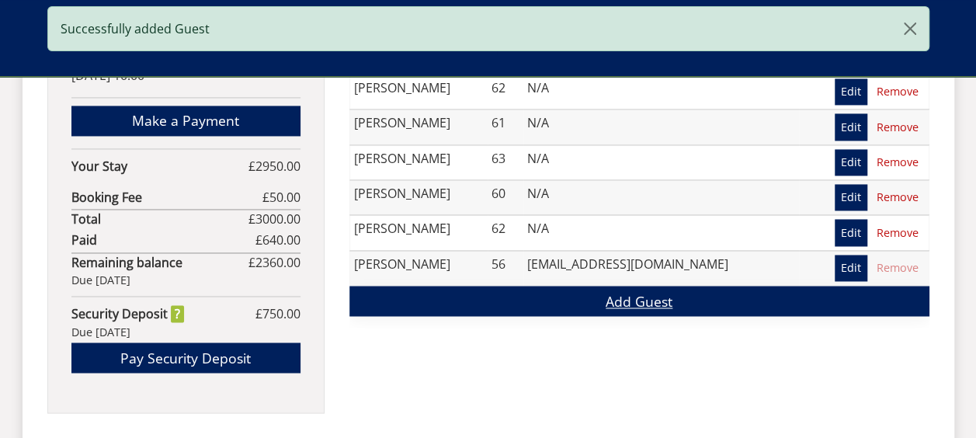
click at [640, 301] on link "Add Guest" at bounding box center [640, 301] width 580 height 30
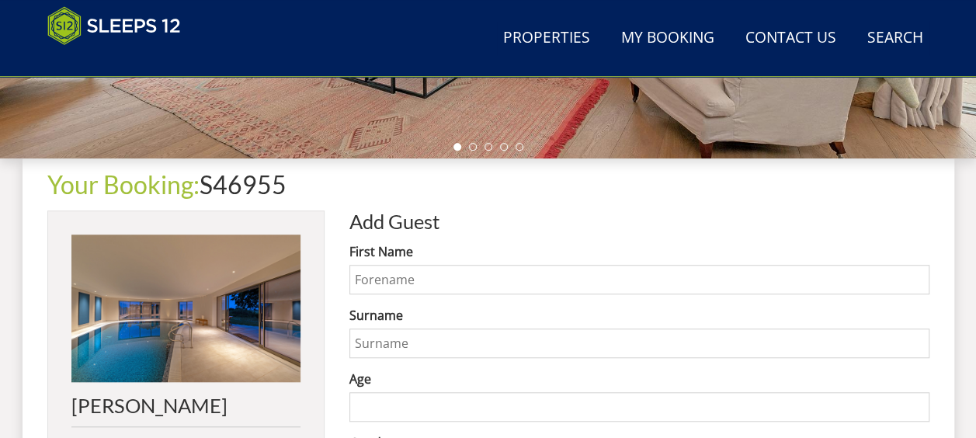
scroll to position [496, 0]
click at [391, 281] on input "First Name" at bounding box center [640, 281] width 580 height 30
type input "[PERSON_NAME]"
click at [382, 350] on input "Surname" at bounding box center [640, 344] width 580 height 30
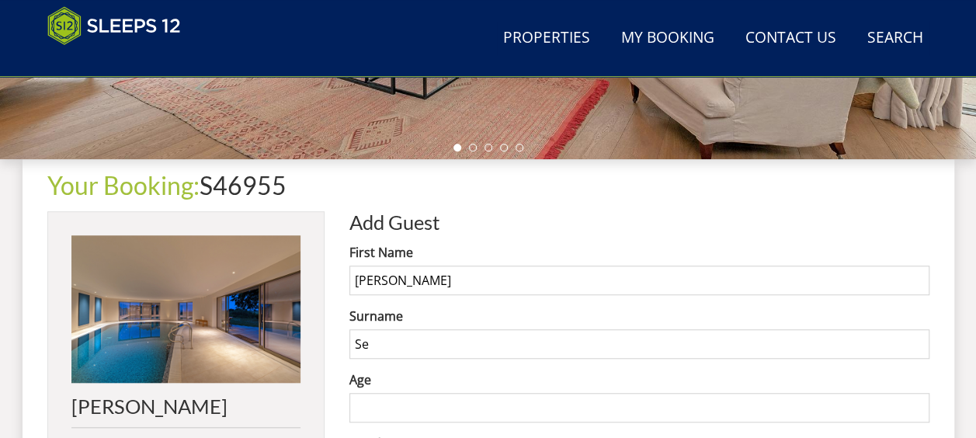
type input "S"
type input "[PERSON_NAME]"
click at [360, 412] on input "Age" at bounding box center [640, 408] width 580 height 30
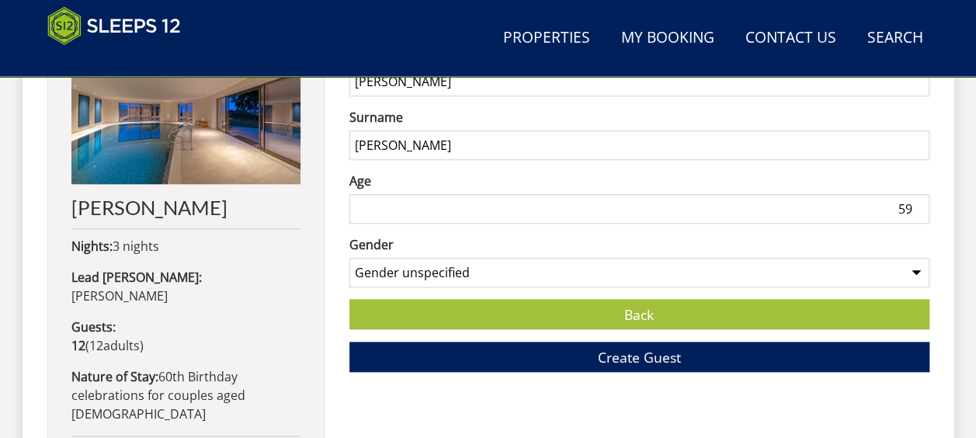
scroll to position [697, 0]
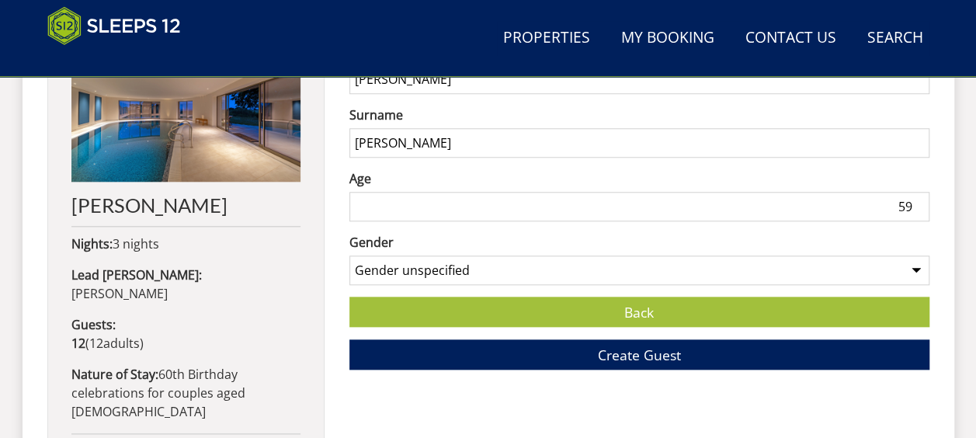
type input "59"
click at [389, 266] on select "Gender unspecified Gender [DEMOGRAPHIC_DATA] Gender [DEMOGRAPHIC_DATA]" at bounding box center [640, 271] width 580 height 30
select select "gender_[DEMOGRAPHIC_DATA]"
click at [350, 256] on select "Gender unspecified Gender [DEMOGRAPHIC_DATA] Gender [DEMOGRAPHIC_DATA]" at bounding box center [640, 271] width 580 height 30
click at [651, 352] on span "Create Guest" at bounding box center [639, 355] width 83 height 19
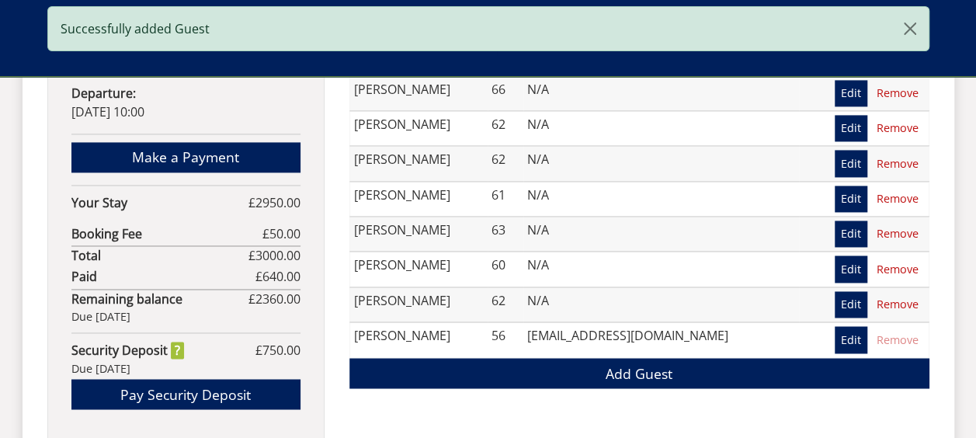
scroll to position [1105, 0]
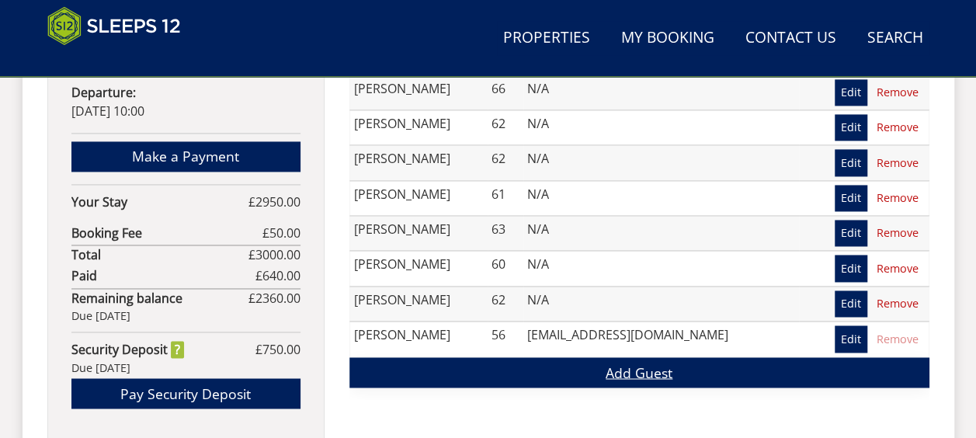
click at [630, 370] on link "Add Guest" at bounding box center [640, 372] width 580 height 30
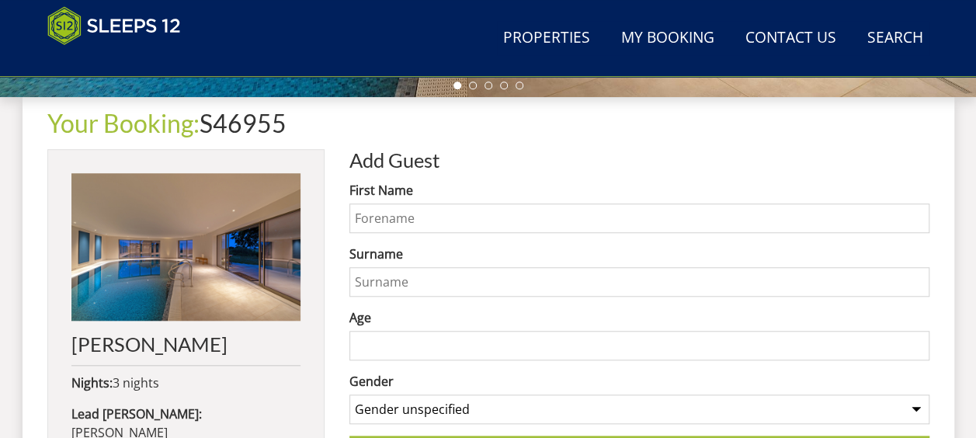
scroll to position [562, 0]
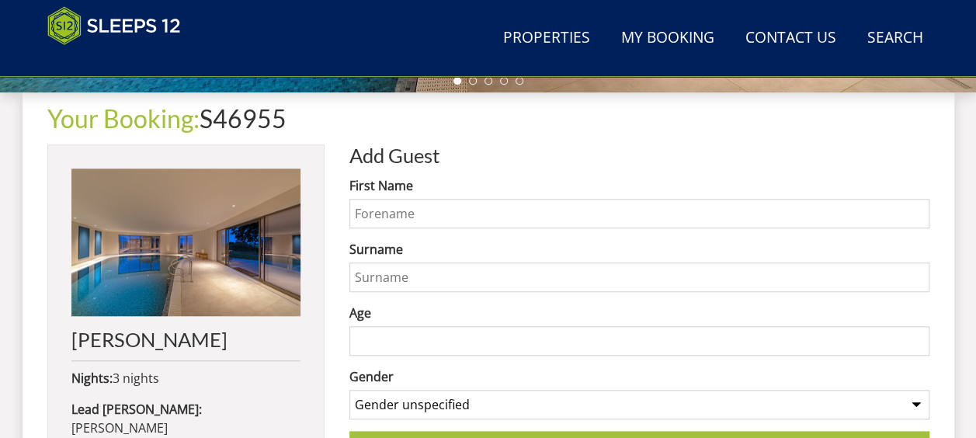
click at [360, 216] on input "First Name" at bounding box center [640, 214] width 580 height 30
type input "[PERSON_NAME]"
click at [370, 335] on input "Age" at bounding box center [640, 341] width 580 height 30
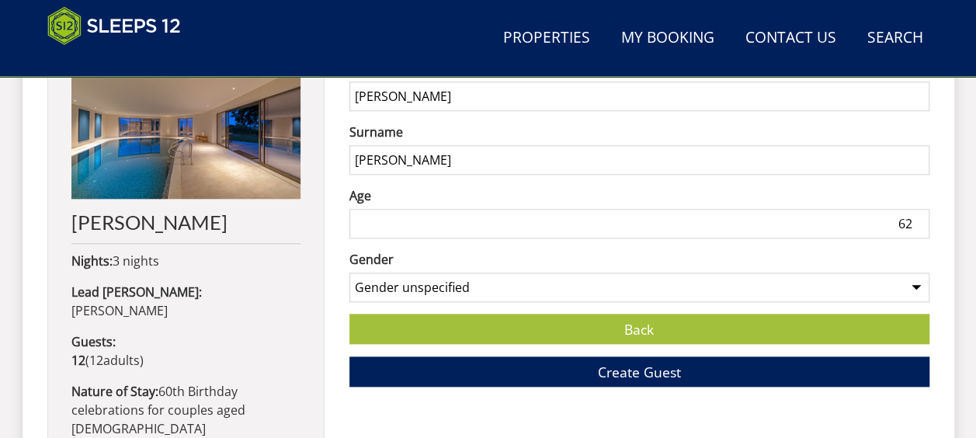
scroll to position [687, 0]
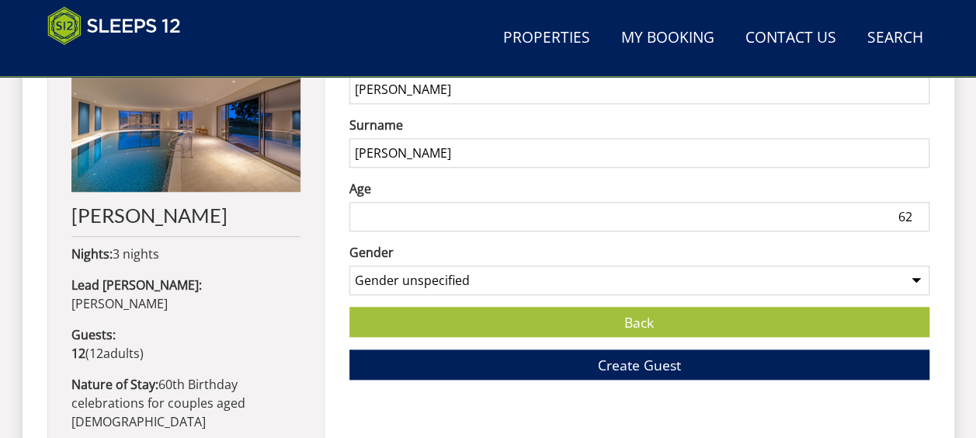
click at [381, 278] on select "Gender unspecified Gender [DEMOGRAPHIC_DATA] Gender [DEMOGRAPHIC_DATA]" at bounding box center [640, 281] width 580 height 30
drag, startPoint x: 392, startPoint y: 368, endPoint x: 892, endPoint y: 230, distance: 518.2
click at [892, 230] on form "First Name [PERSON_NAME] Surname [PERSON_NAME] Age [DEMOGRAPHIC_DATA] Gender Ge…" at bounding box center [640, 216] width 580 height 328
click at [916, 221] on input "61" at bounding box center [640, 217] width 580 height 30
click at [916, 211] on input "62" at bounding box center [640, 217] width 580 height 30
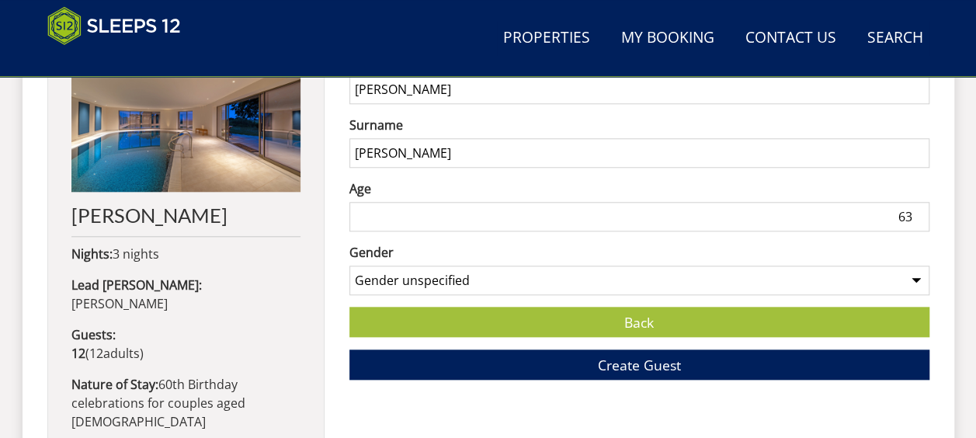
type input "63"
click at [916, 211] on input "63" at bounding box center [640, 217] width 580 height 30
click at [530, 281] on select "Gender unspecified Gender [DEMOGRAPHIC_DATA] Gender [DEMOGRAPHIC_DATA]" at bounding box center [640, 281] width 580 height 30
select select "gender_[DEMOGRAPHIC_DATA]"
click at [350, 266] on select "Gender unspecified Gender [DEMOGRAPHIC_DATA] Gender [DEMOGRAPHIC_DATA]" at bounding box center [640, 281] width 580 height 30
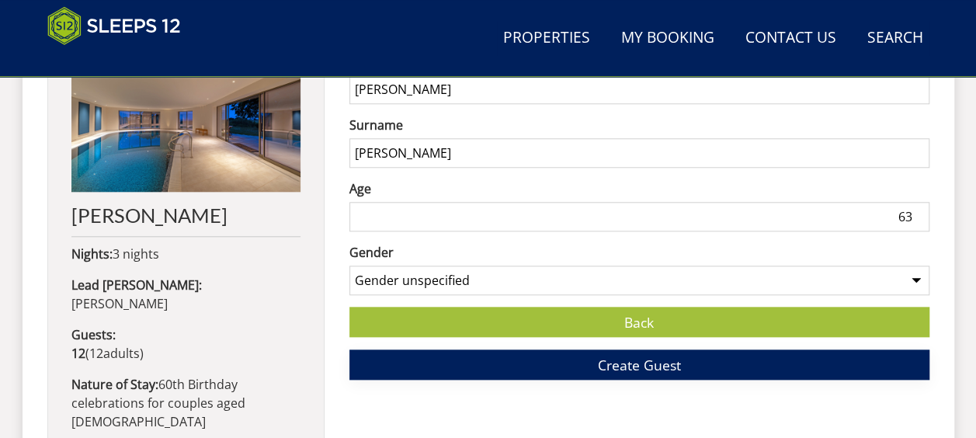
click at [485, 364] on button "Create Guest" at bounding box center [640, 365] width 580 height 30
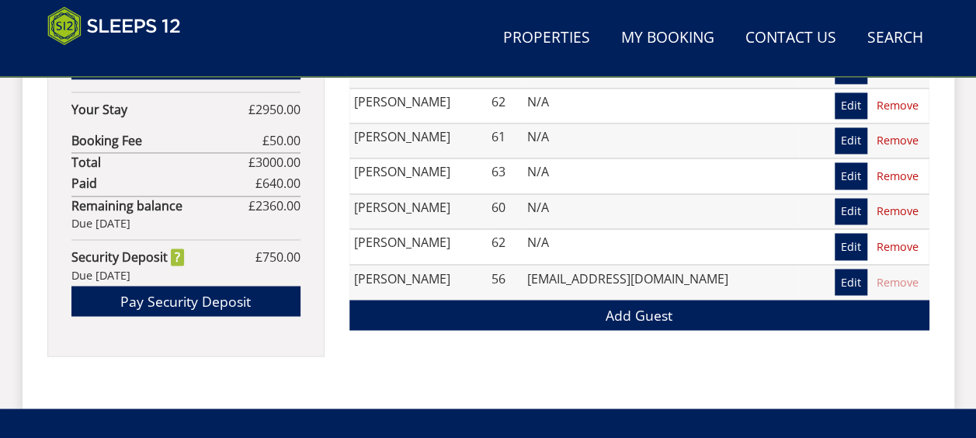
scroll to position [1198, 0]
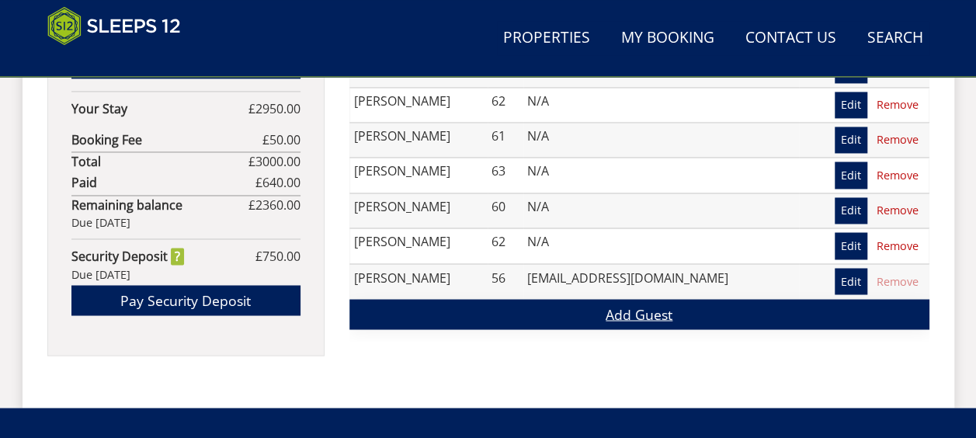
click at [621, 309] on link "Add Guest" at bounding box center [640, 314] width 580 height 30
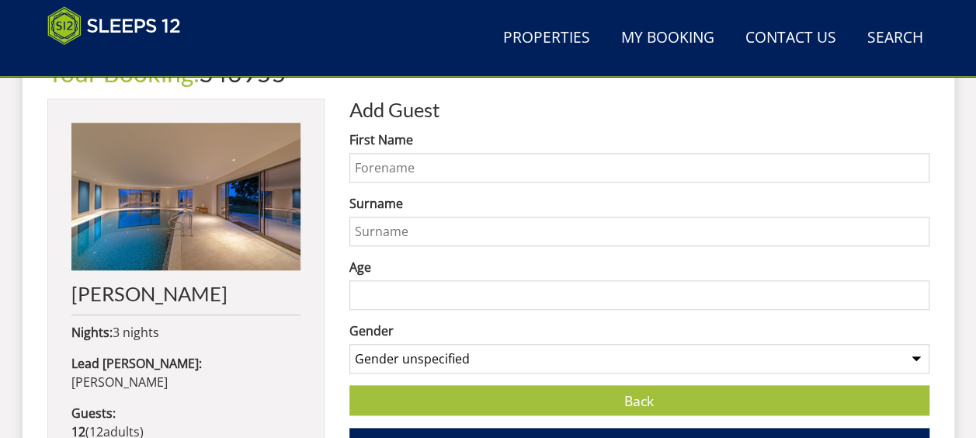
scroll to position [609, 0]
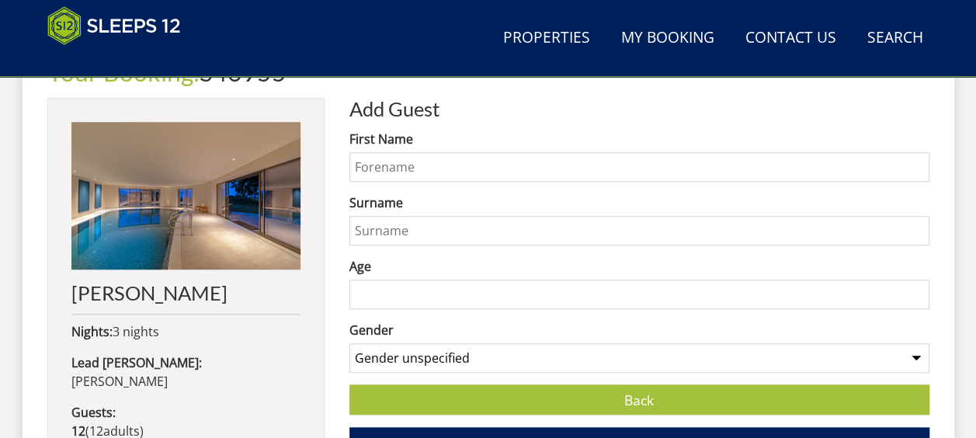
click at [448, 165] on input "First Name" at bounding box center [640, 167] width 580 height 30
type input "[PERSON_NAME]"
type input "Salmon"
click at [391, 297] on input "Age" at bounding box center [640, 295] width 580 height 30
type input "63"
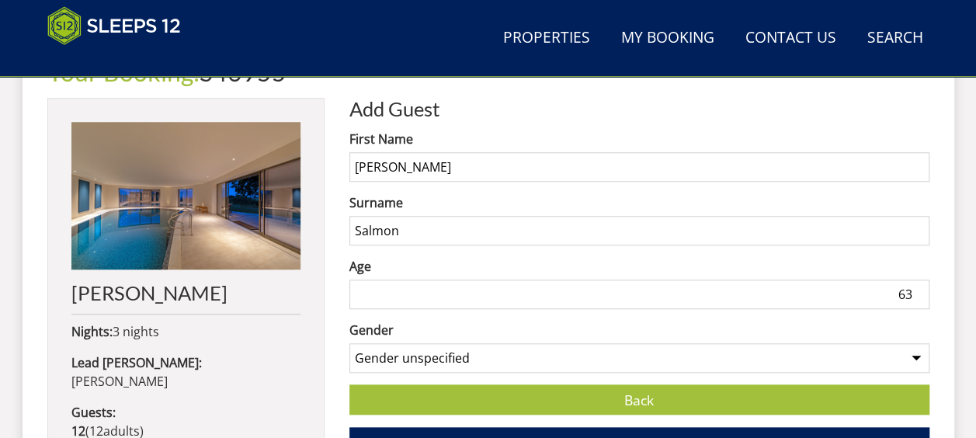
click at [607, 355] on select "Gender unspecified Gender [DEMOGRAPHIC_DATA] Gender [DEMOGRAPHIC_DATA]" at bounding box center [640, 358] width 580 height 30
select select "gender_[DEMOGRAPHIC_DATA]"
click at [350, 343] on select "Gender unspecified Gender [DEMOGRAPHIC_DATA] Gender [DEMOGRAPHIC_DATA]" at bounding box center [640, 358] width 580 height 30
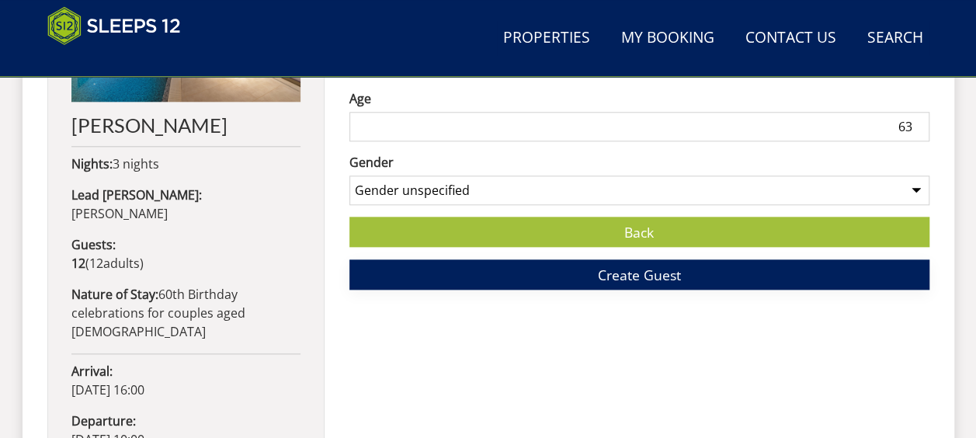
click at [619, 269] on span "Create Guest" at bounding box center [639, 275] width 83 height 19
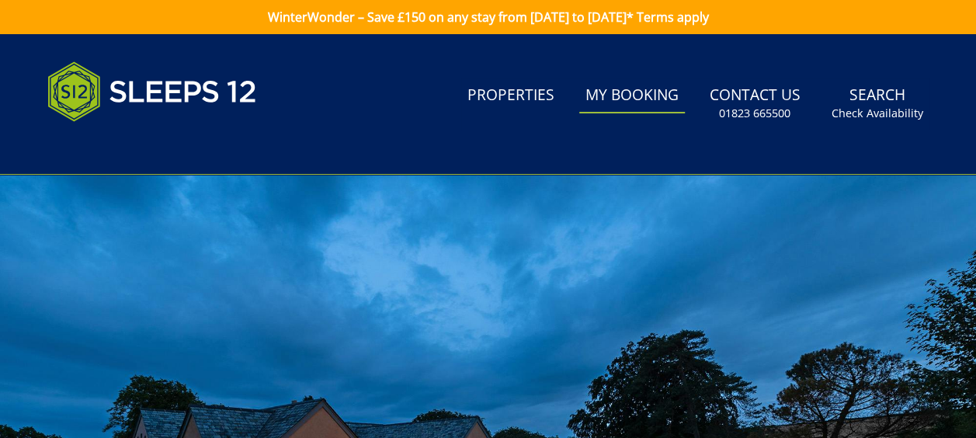
click at [645, 89] on link "My Booking" at bounding box center [632, 95] width 106 height 35
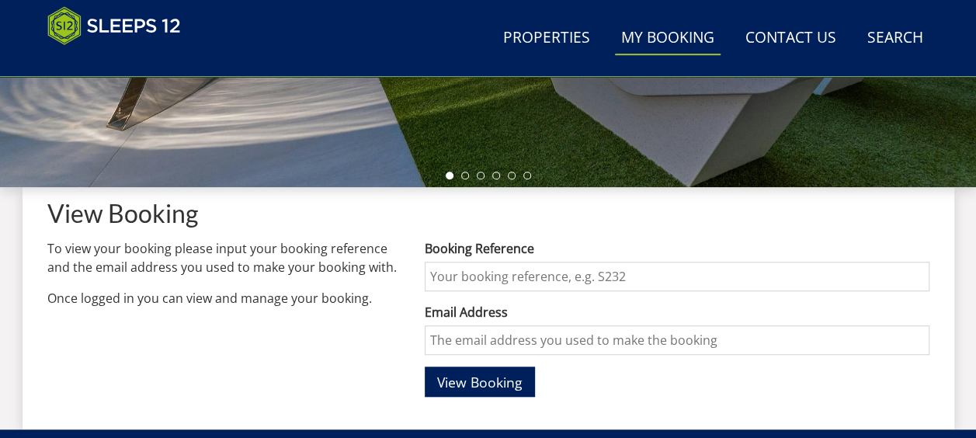
scroll to position [468, 0]
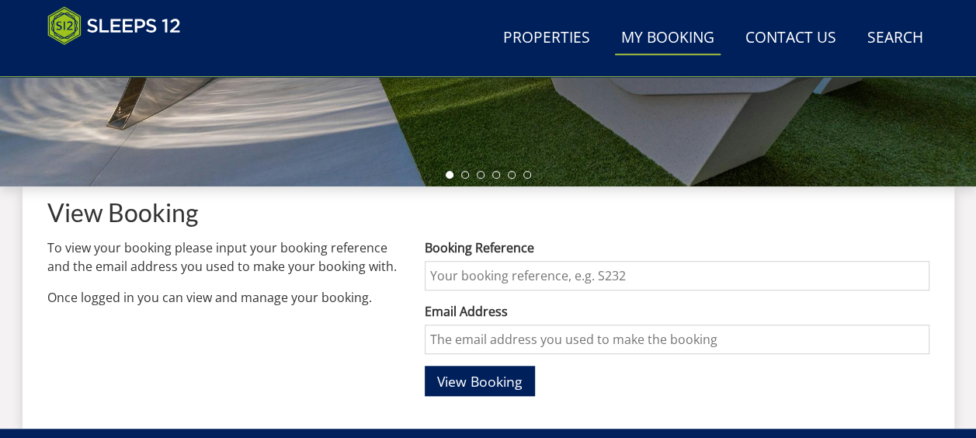
click at [593, 271] on input "Booking Reference" at bounding box center [677, 276] width 504 height 30
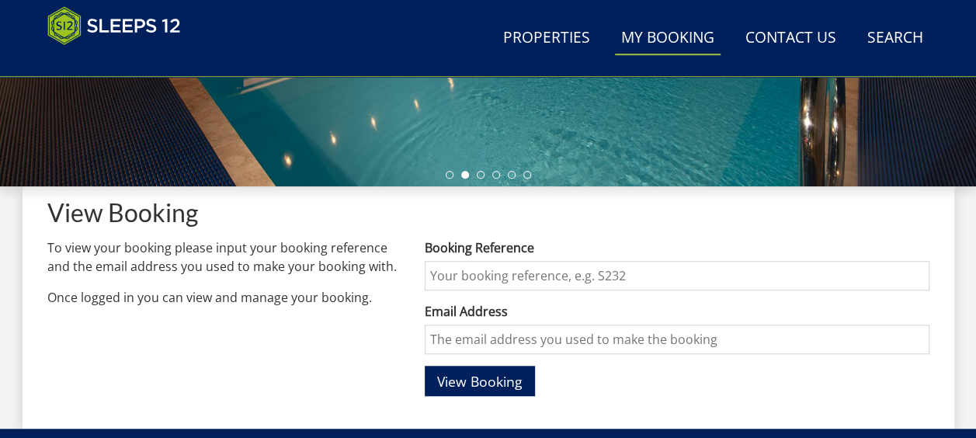
type input "S46955"
type input "[EMAIL_ADDRESS][DOMAIN_NAME]"
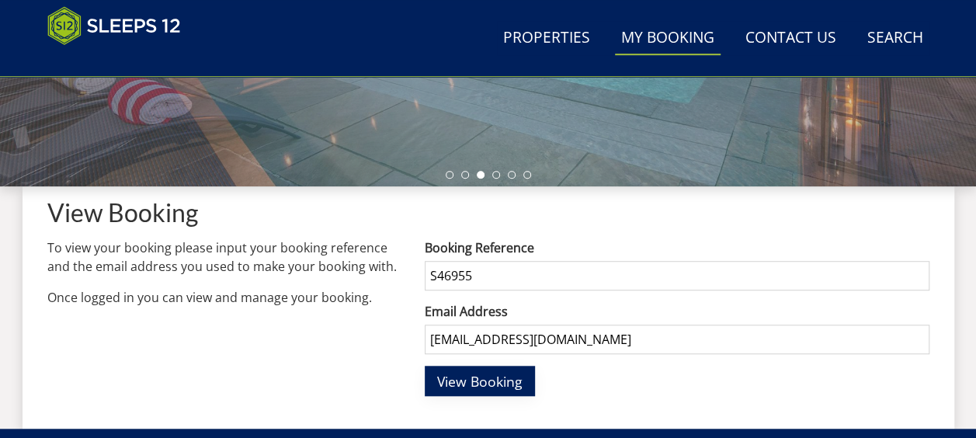
click at [461, 378] on span "View Booking" at bounding box center [479, 381] width 85 height 19
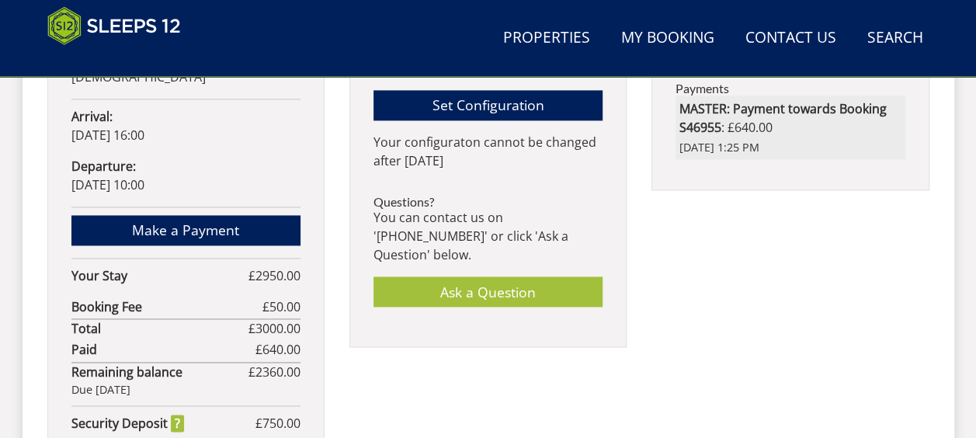
scroll to position [1035, 0]
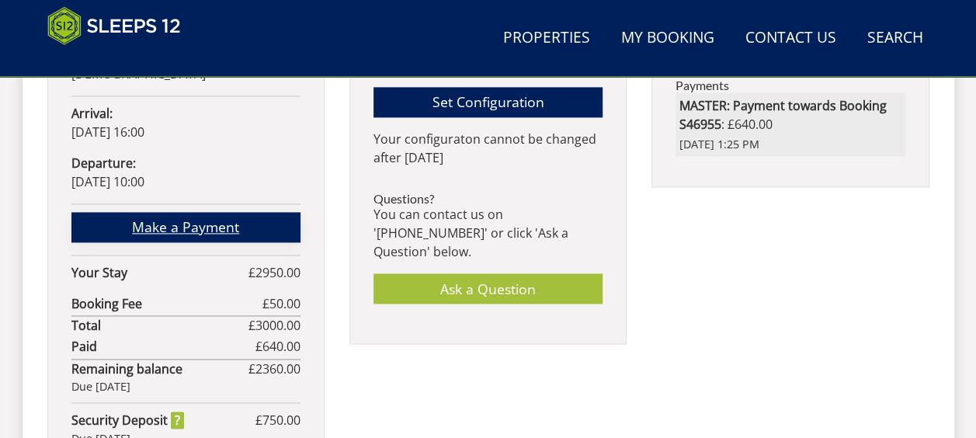
click at [190, 212] on link "Make a Payment" at bounding box center [185, 227] width 229 height 30
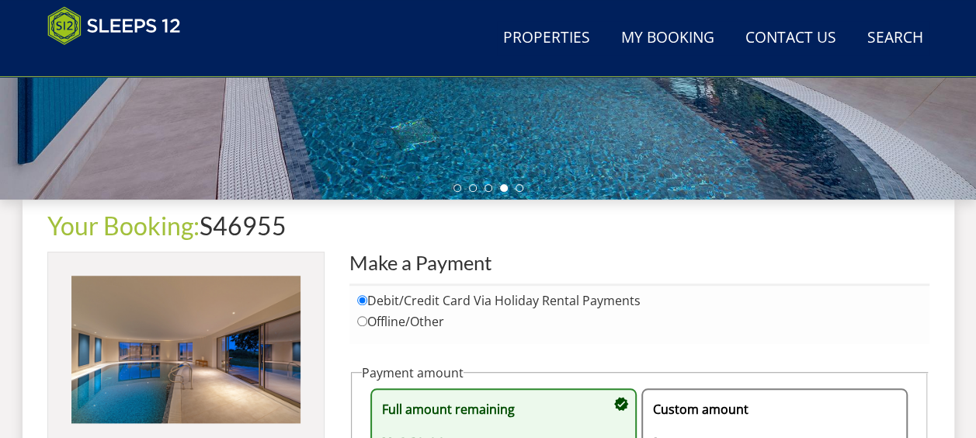
scroll to position [441, 0]
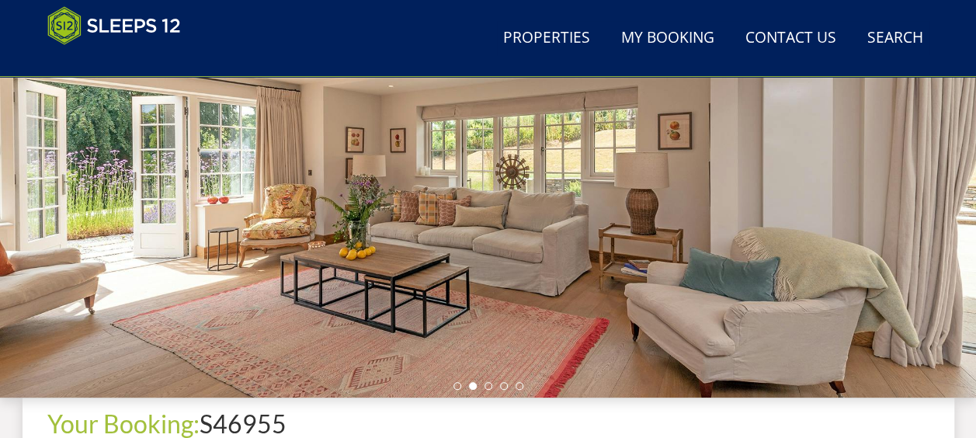
scroll to position [249, 0]
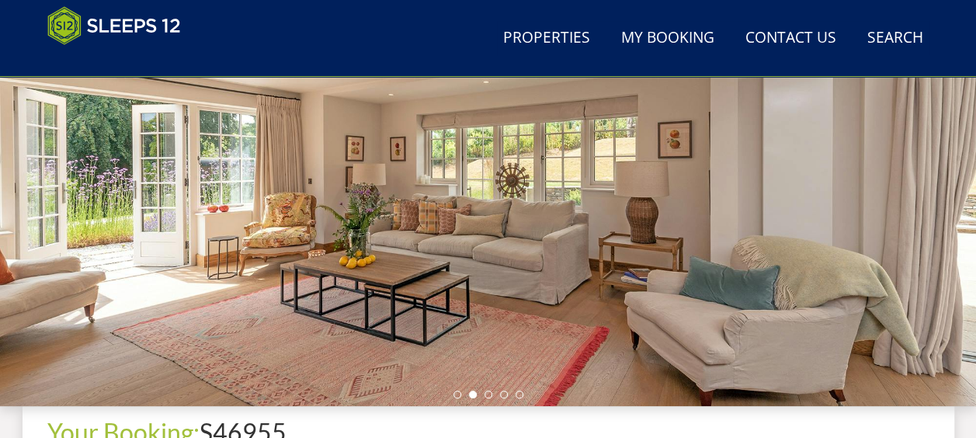
click at [819, 241] on div at bounding box center [488, 135] width 976 height 544
click at [951, 208] on div at bounding box center [488, 135] width 976 height 544
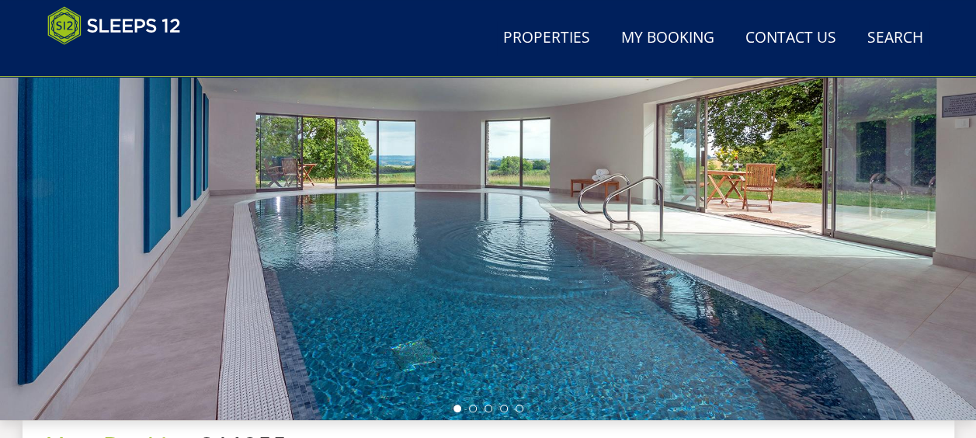
scroll to position [225, 0]
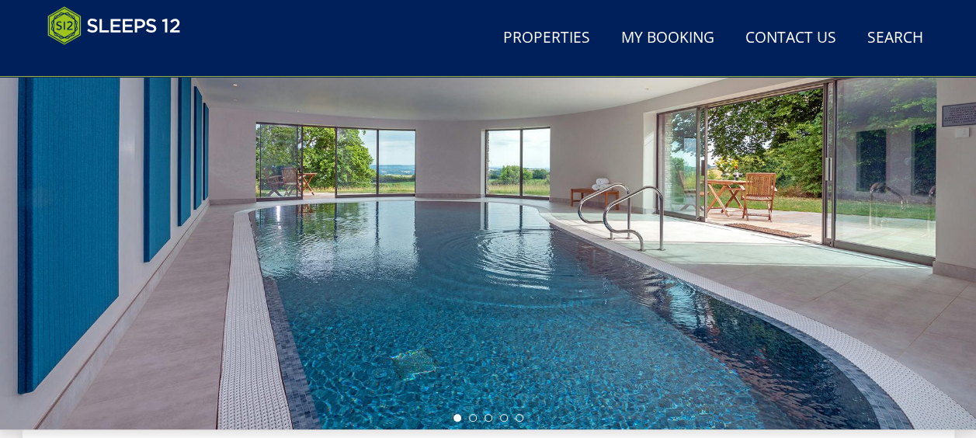
click at [900, 232] on div at bounding box center [488, 158] width 976 height 544
click at [944, 231] on div at bounding box center [488, 158] width 976 height 544
click at [869, 259] on div at bounding box center [488, 158] width 976 height 544
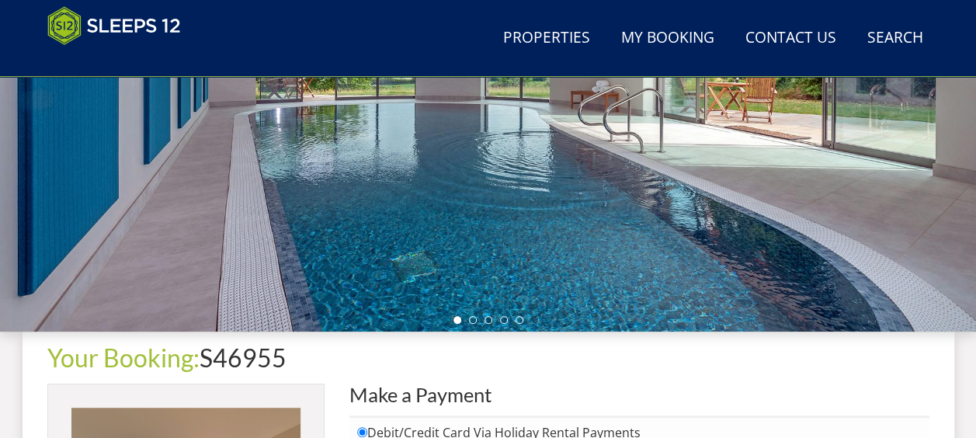
scroll to position [0, 0]
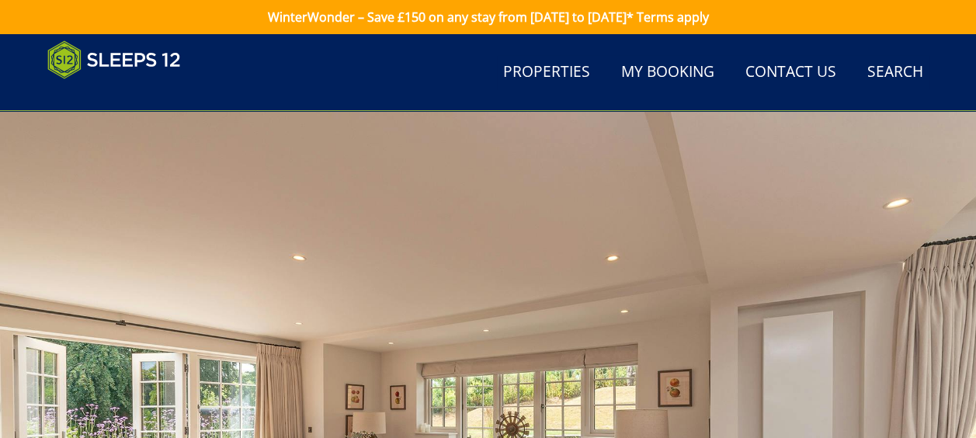
scroll to position [249, 0]
